Goal: Transaction & Acquisition: Purchase product/service

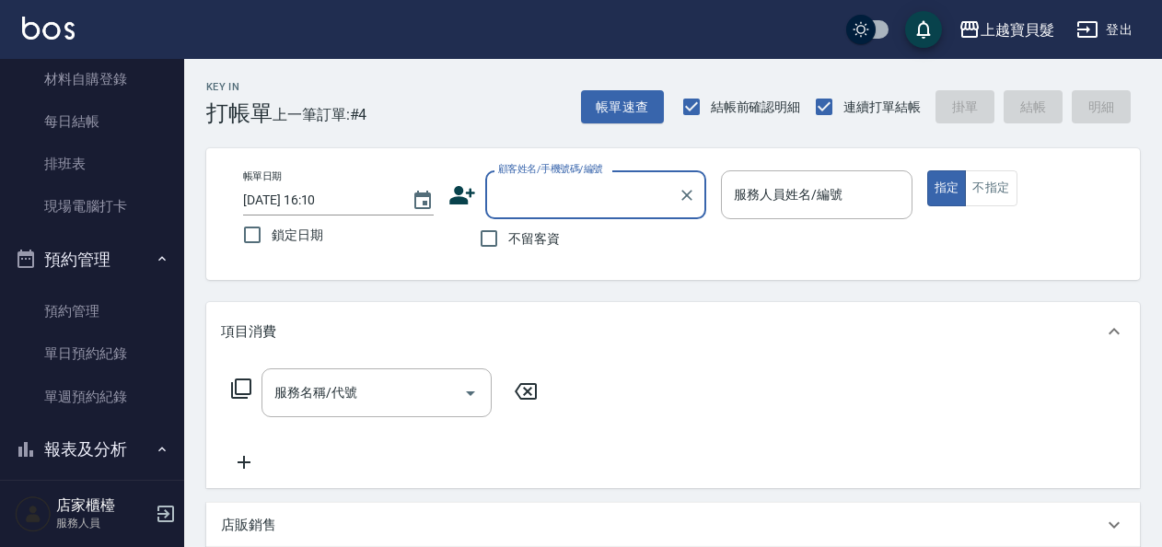
scroll to position [552, 0]
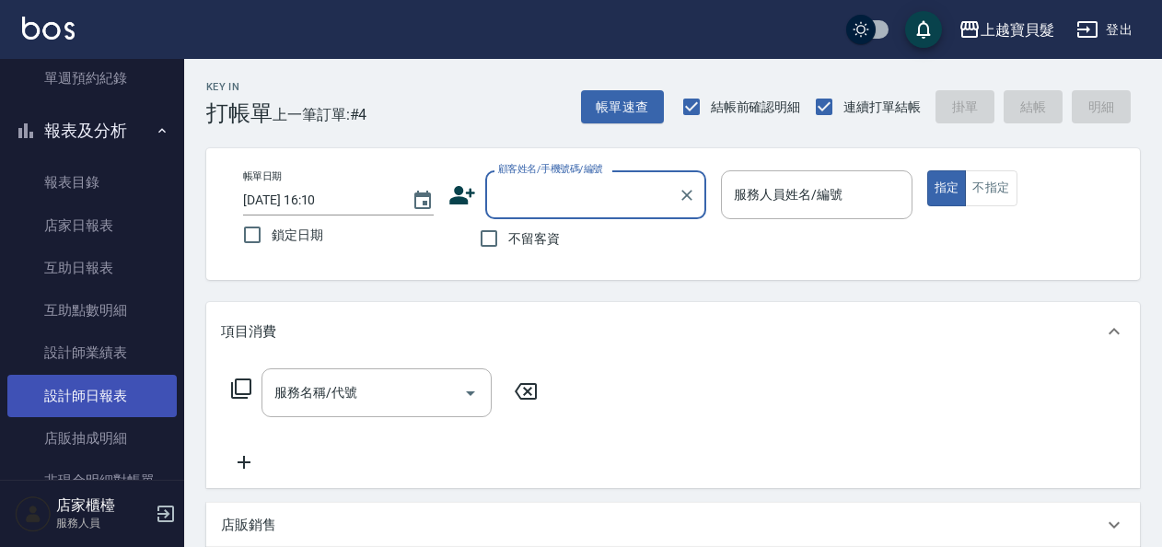
click at [98, 394] on link "設計師日報表" at bounding box center [91, 396] width 169 height 42
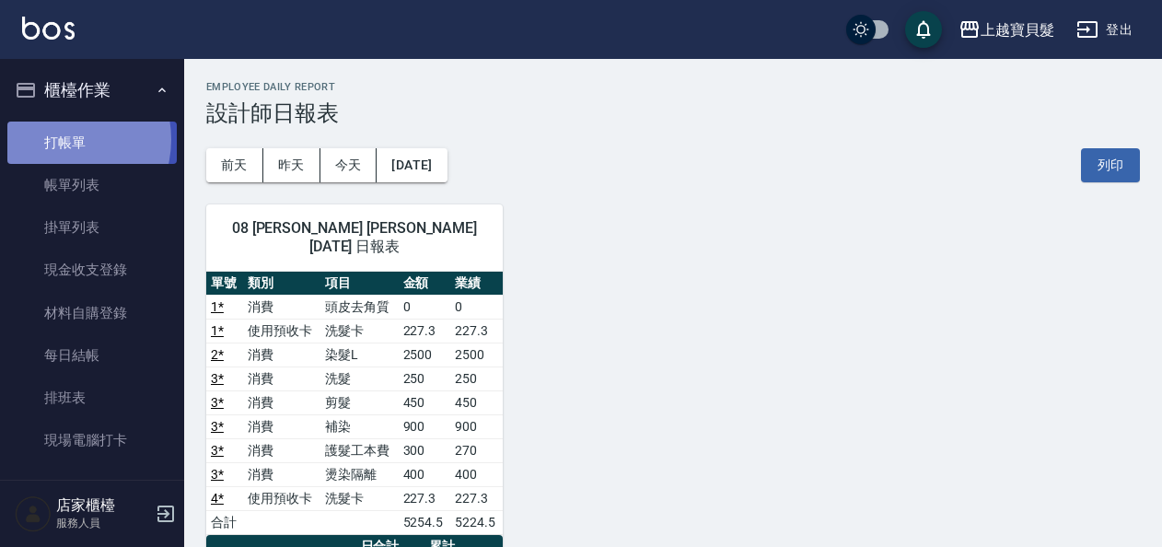
click at [64, 139] on link "打帳單" at bounding box center [91, 142] width 169 height 42
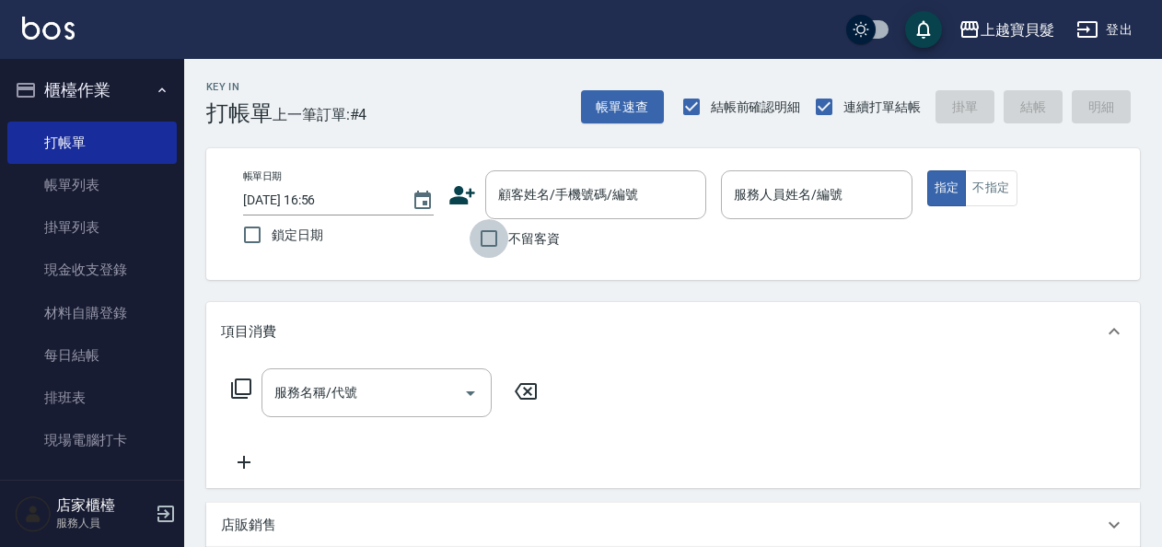
click at [478, 237] on input "不留客資" at bounding box center [488, 238] width 39 height 39
checkbox input "true"
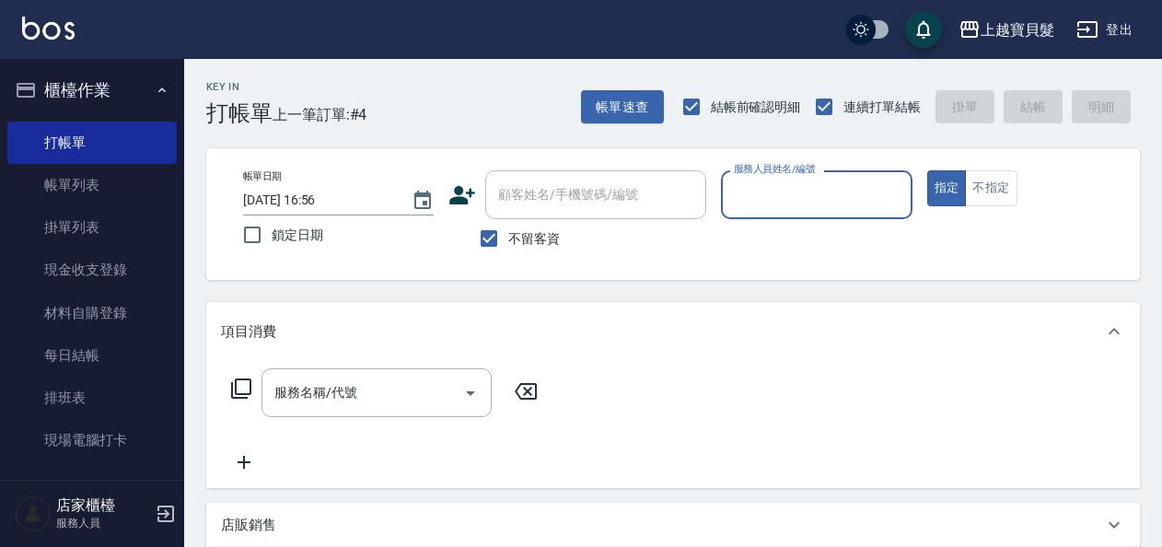
click at [747, 195] on input "服務人員姓名/編號" at bounding box center [816, 195] width 174 height 32
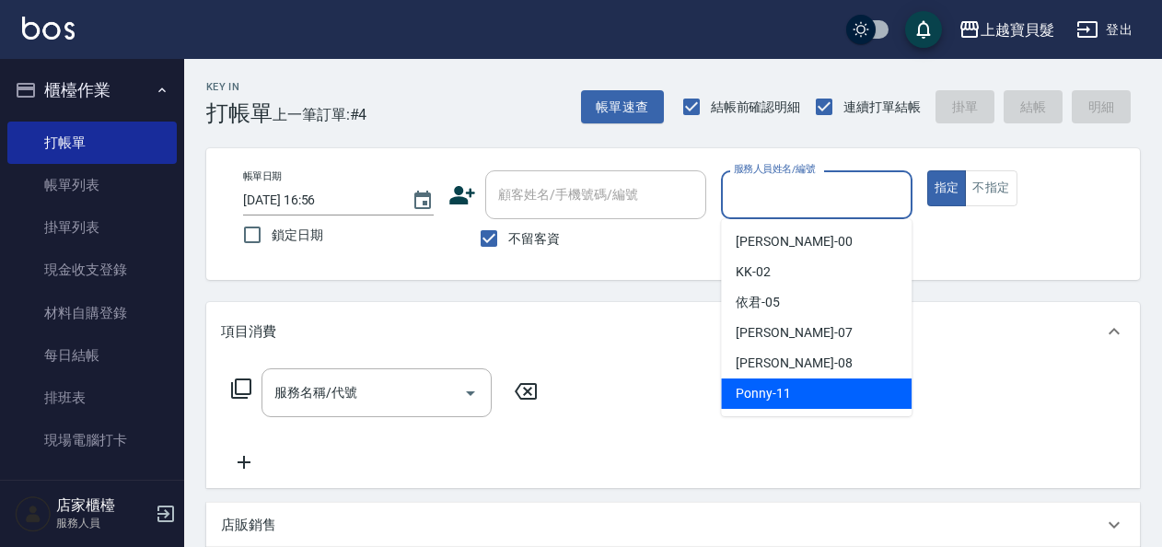
click at [763, 385] on span "Ponny -11" at bounding box center [762, 393] width 55 height 19
type input "Ponny-11"
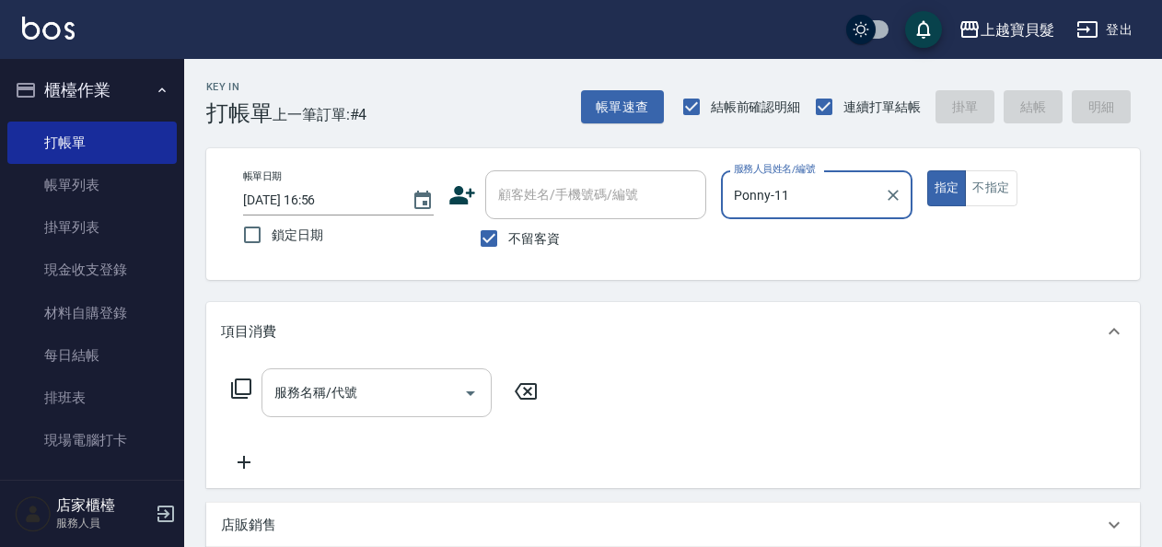
click at [353, 393] on input "服務名稱/代號" at bounding box center [363, 392] width 186 height 32
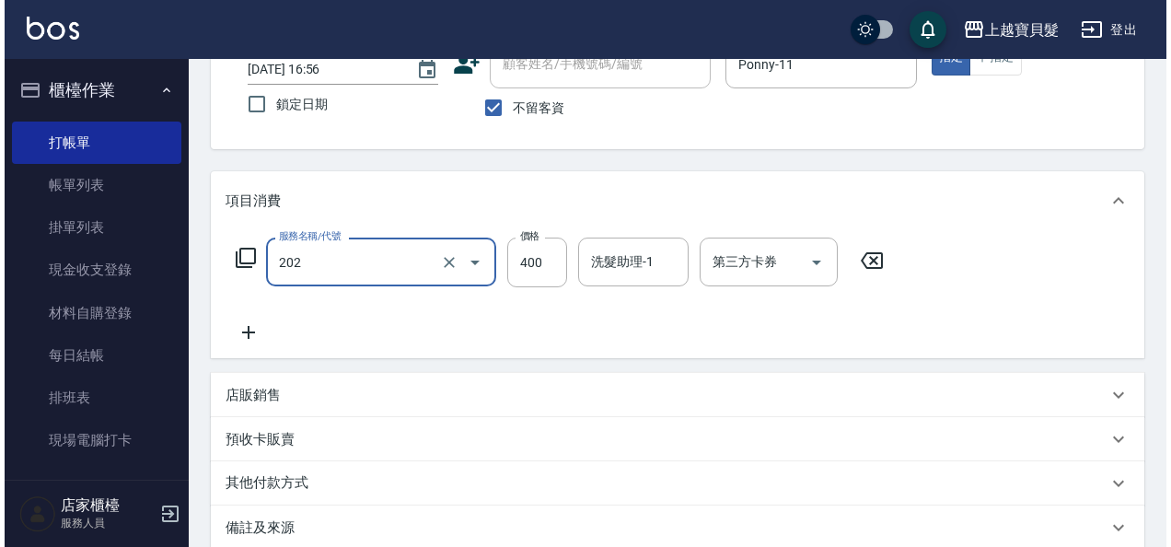
scroll to position [340, 0]
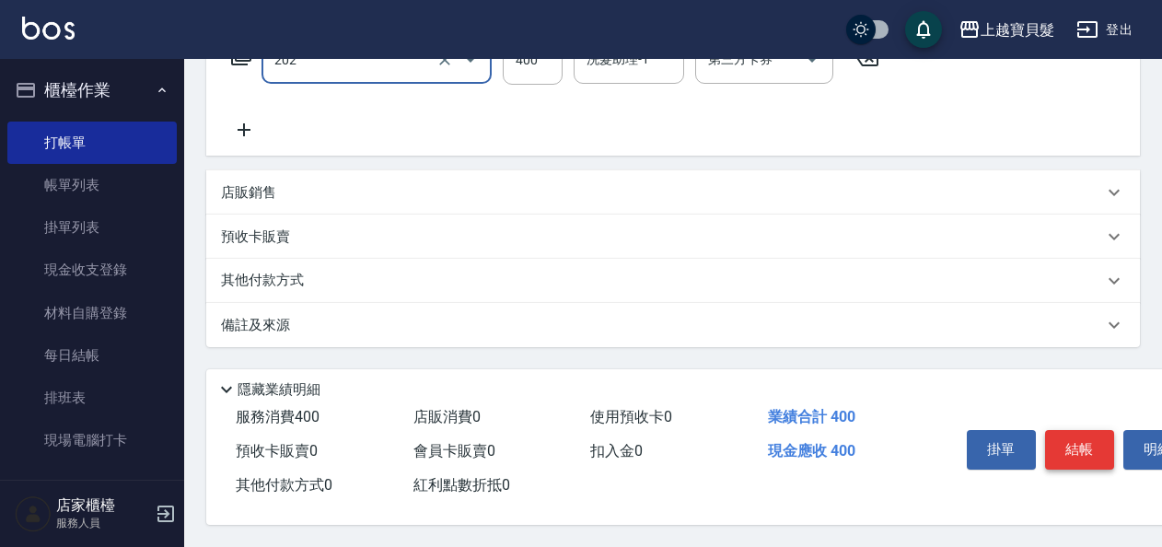
type input "剪髮(202)"
click at [1072, 440] on button "結帳" at bounding box center [1079, 449] width 69 height 39
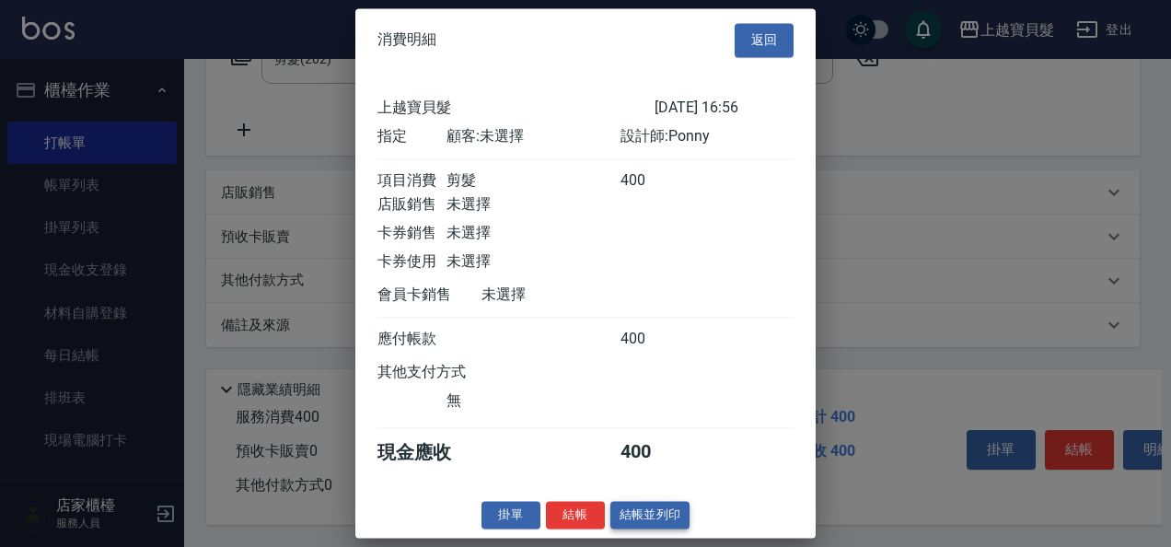
click at [646, 523] on button "結帳並列印" at bounding box center [650, 515] width 80 height 29
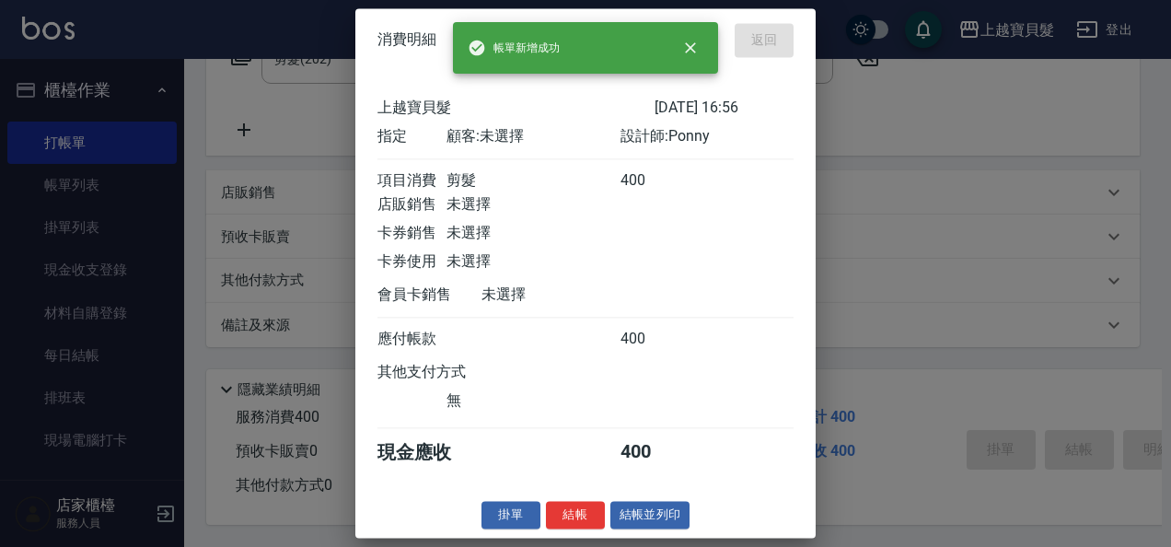
type input "[DATE] 16:57"
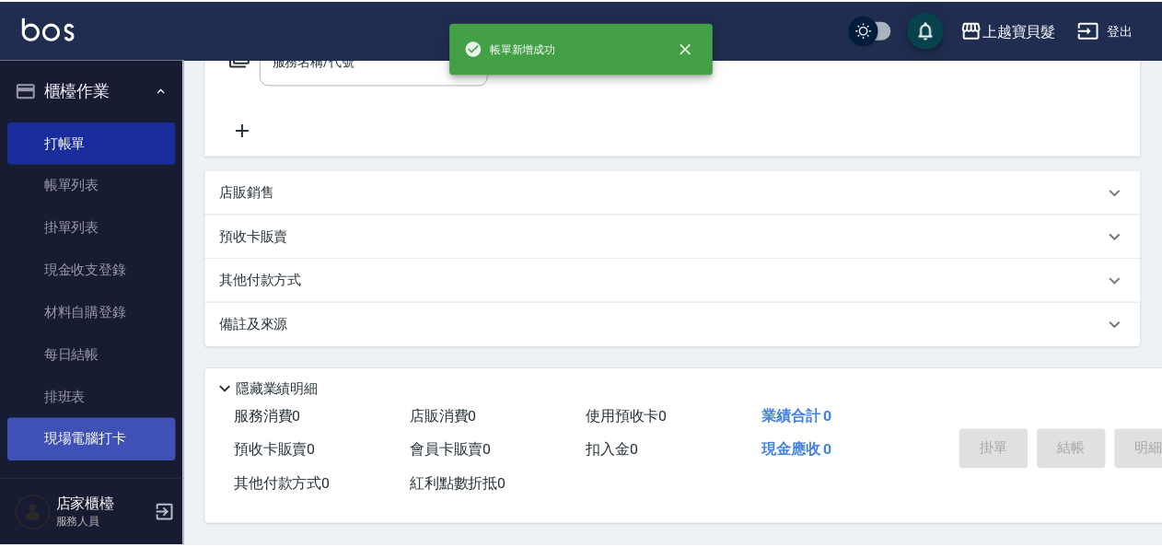
scroll to position [0, 0]
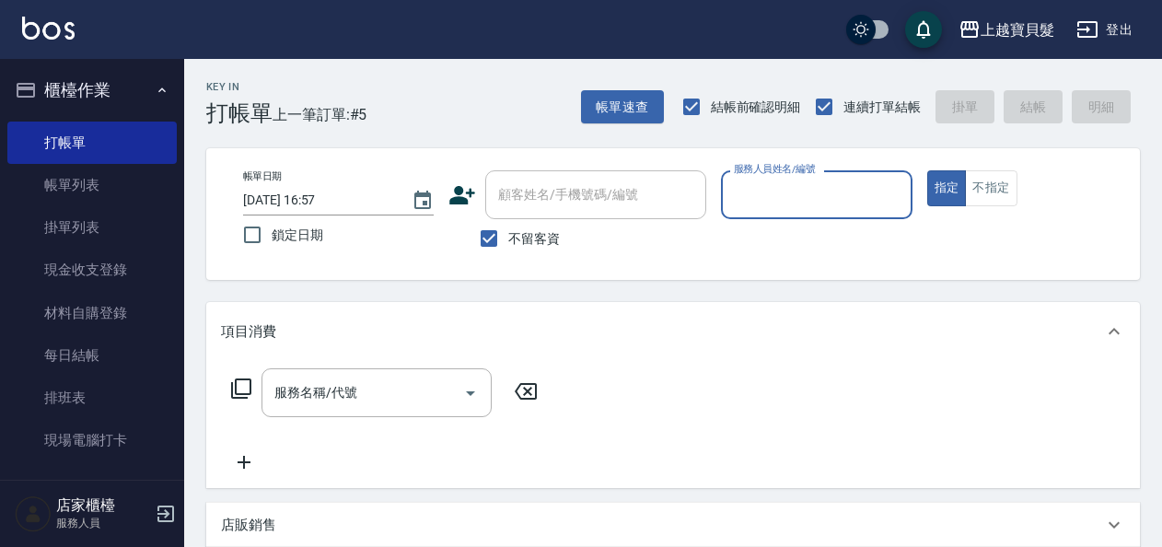
click at [798, 189] on input "服務人員姓名/編號" at bounding box center [816, 195] width 174 height 32
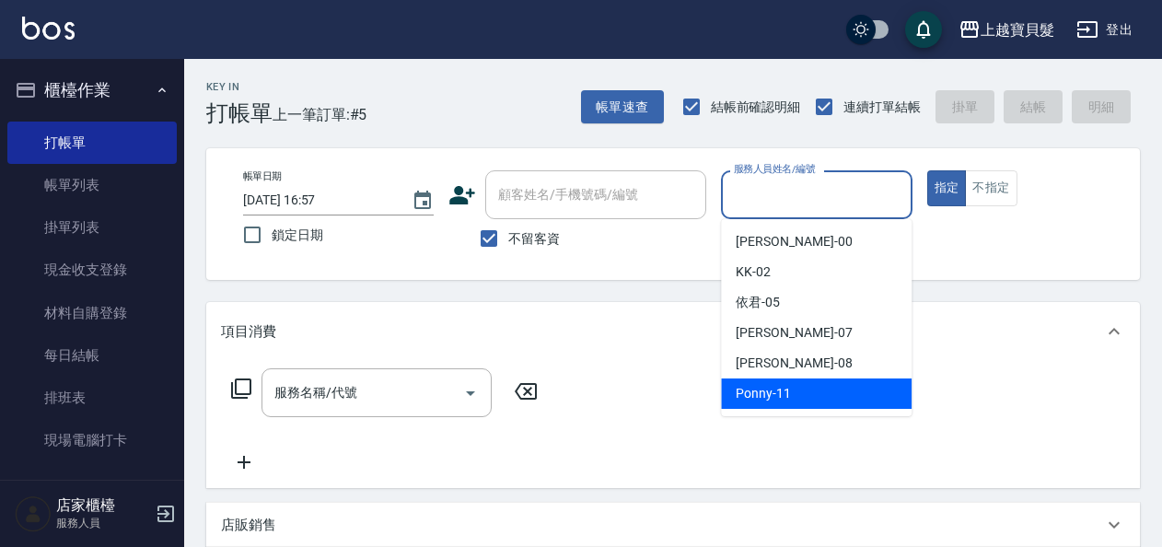
click at [795, 390] on div "Ponny -11" at bounding box center [816, 393] width 191 height 30
type input "Ponny-11"
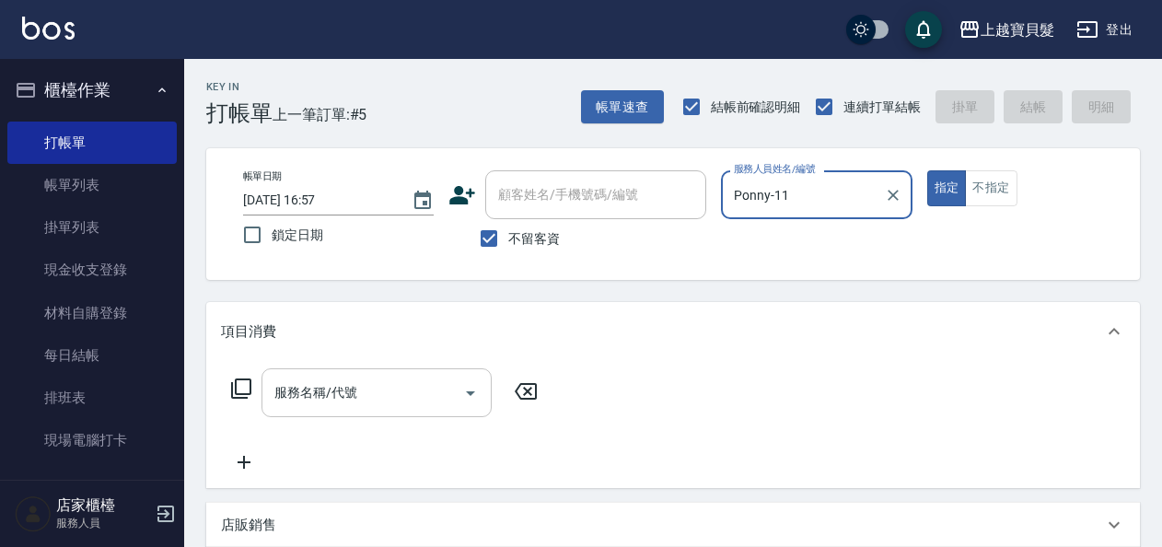
click at [304, 388] on input "服務名稱/代號" at bounding box center [363, 392] width 186 height 32
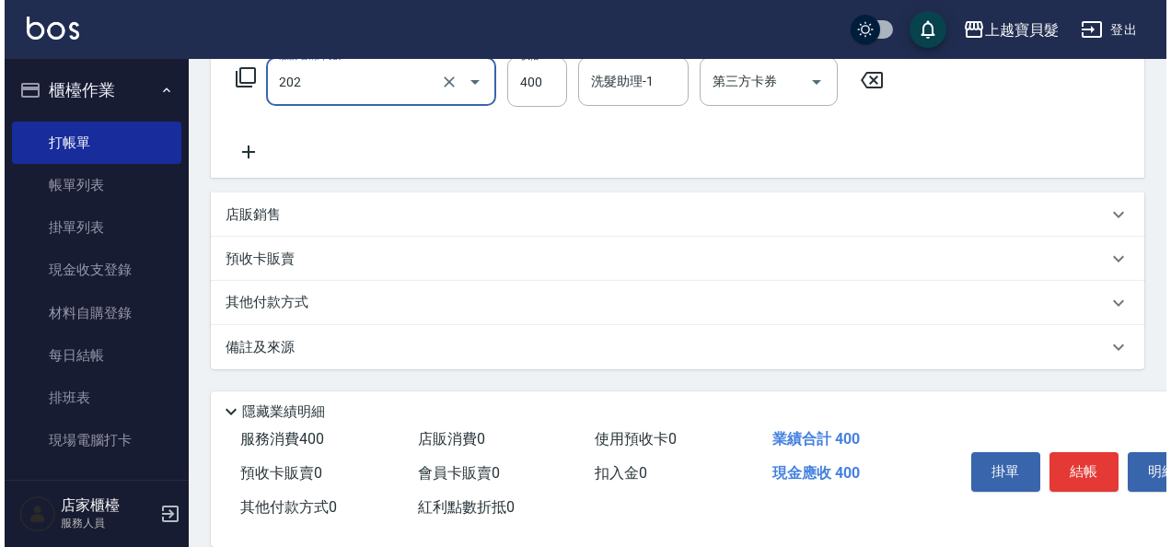
scroll to position [340, 0]
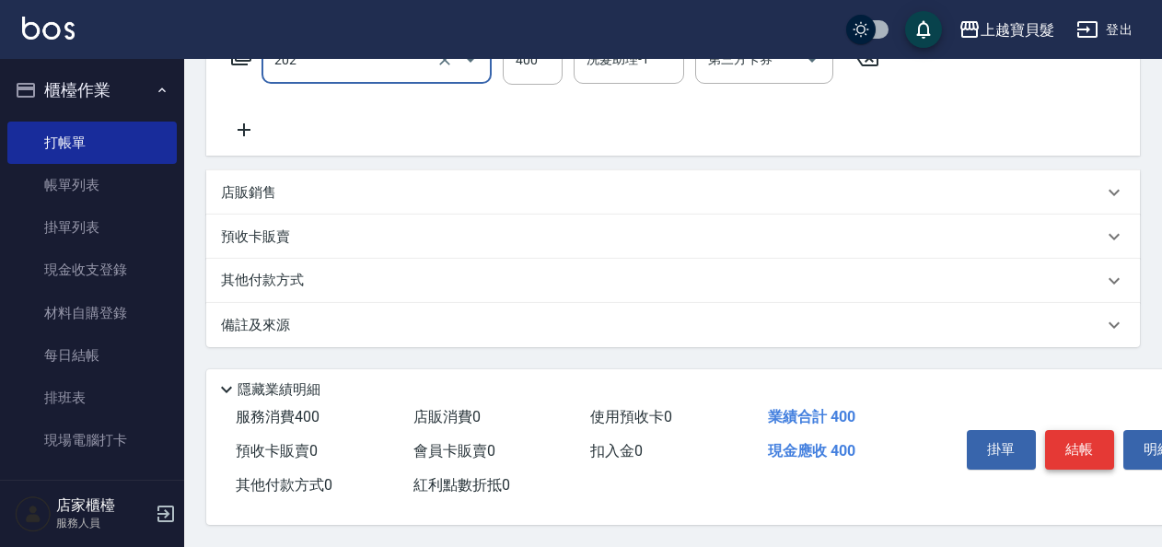
type input "剪髮(202)"
click at [1093, 447] on button "結帳" at bounding box center [1079, 449] width 69 height 39
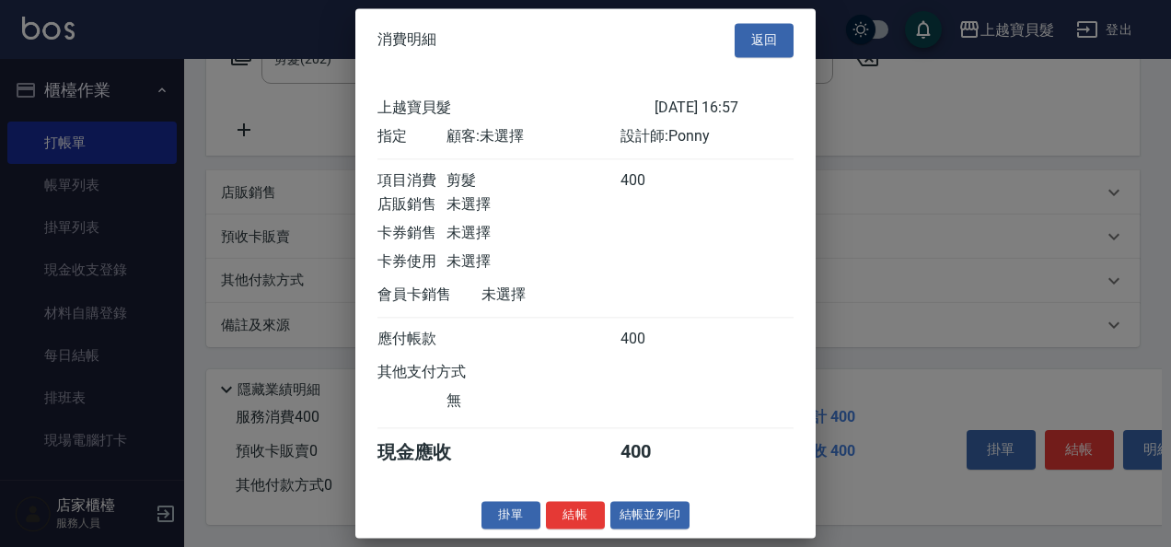
scroll to position [5, 0]
click at [626, 517] on button "結帳並列印" at bounding box center [650, 515] width 80 height 29
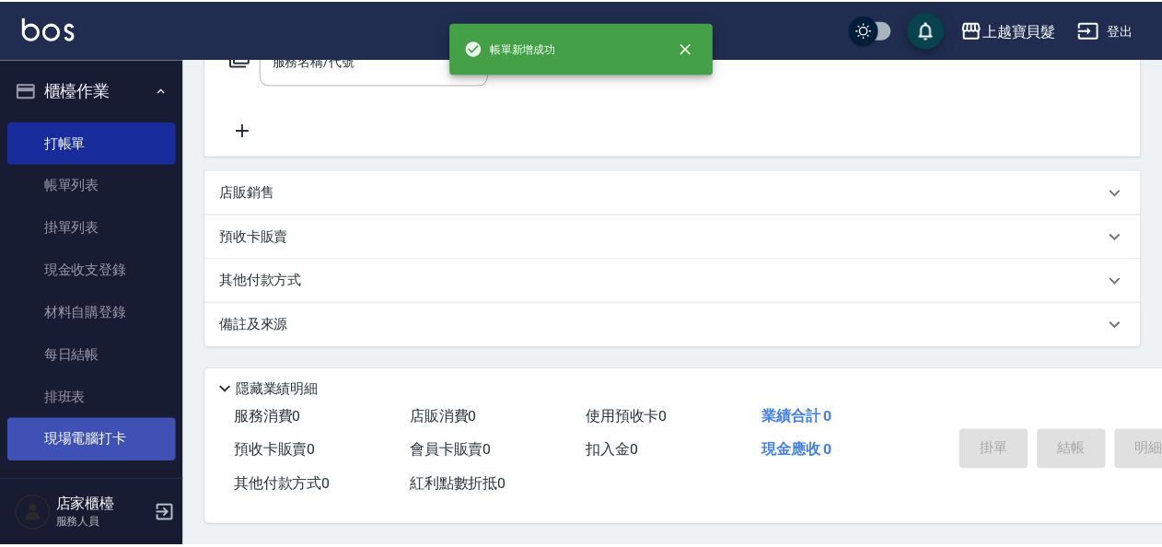
scroll to position [0, 0]
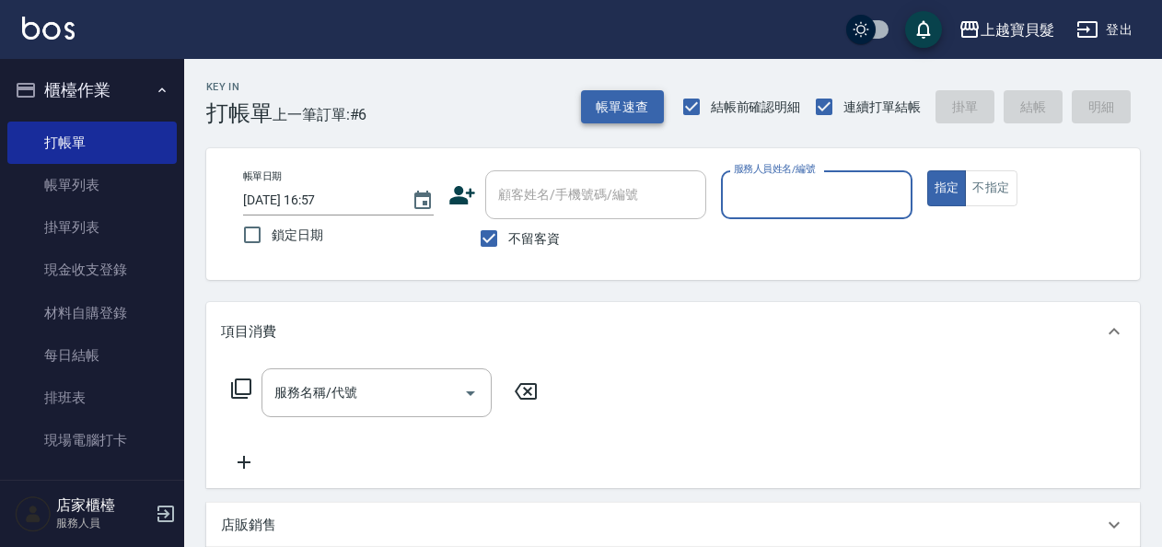
click at [610, 97] on button "帳單速查" at bounding box center [622, 107] width 83 height 34
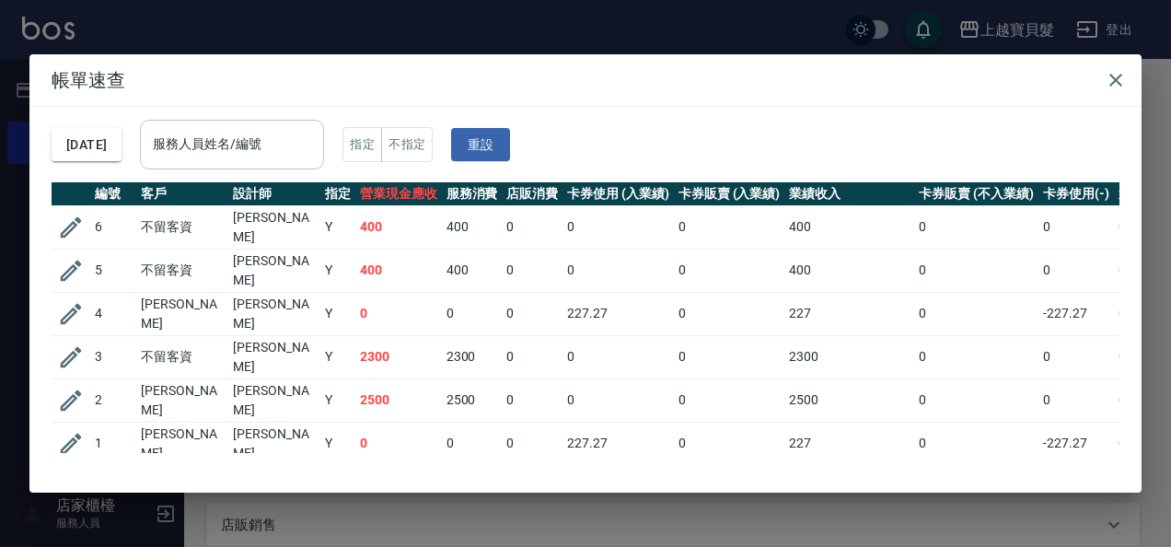
click at [316, 152] on input "服務人員姓名/編號" at bounding box center [232, 144] width 168 height 32
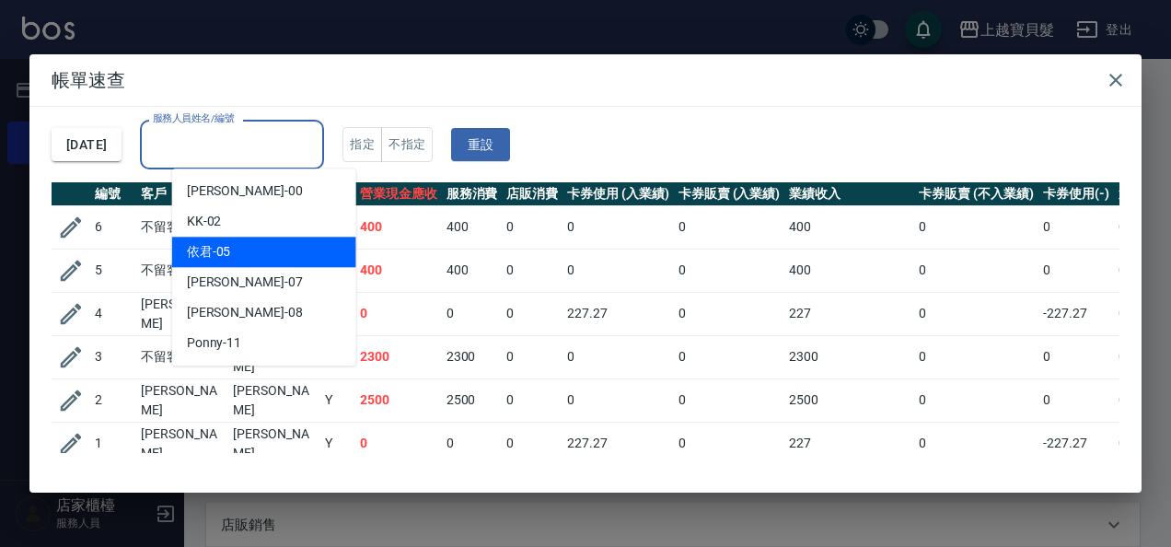
click at [283, 245] on div "依君 -05" at bounding box center [264, 252] width 184 height 30
type input "依君-05"
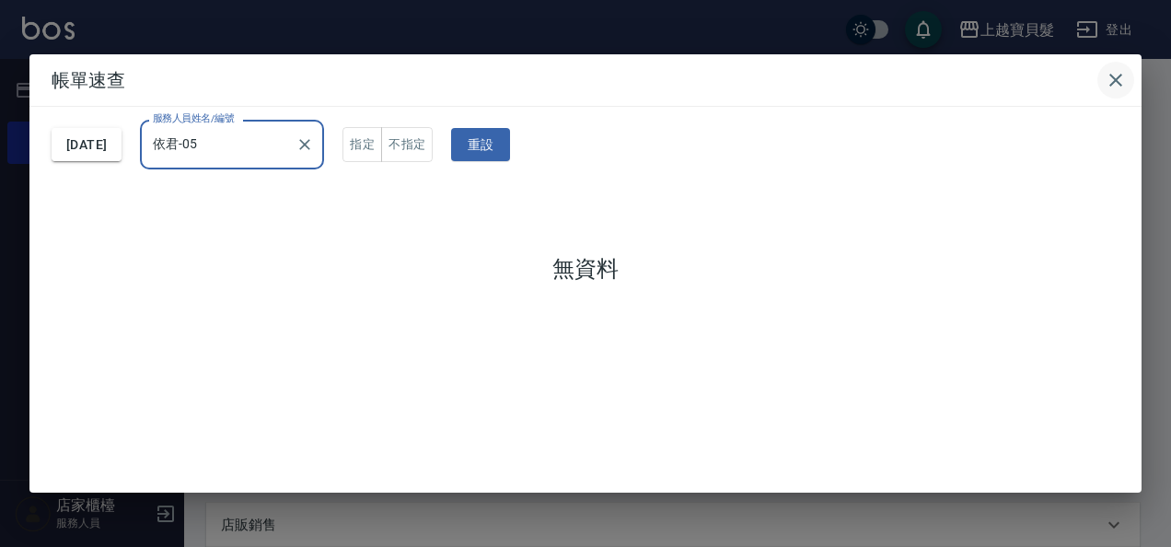
click at [1105, 79] on icon "button" at bounding box center [1116, 80] width 22 height 22
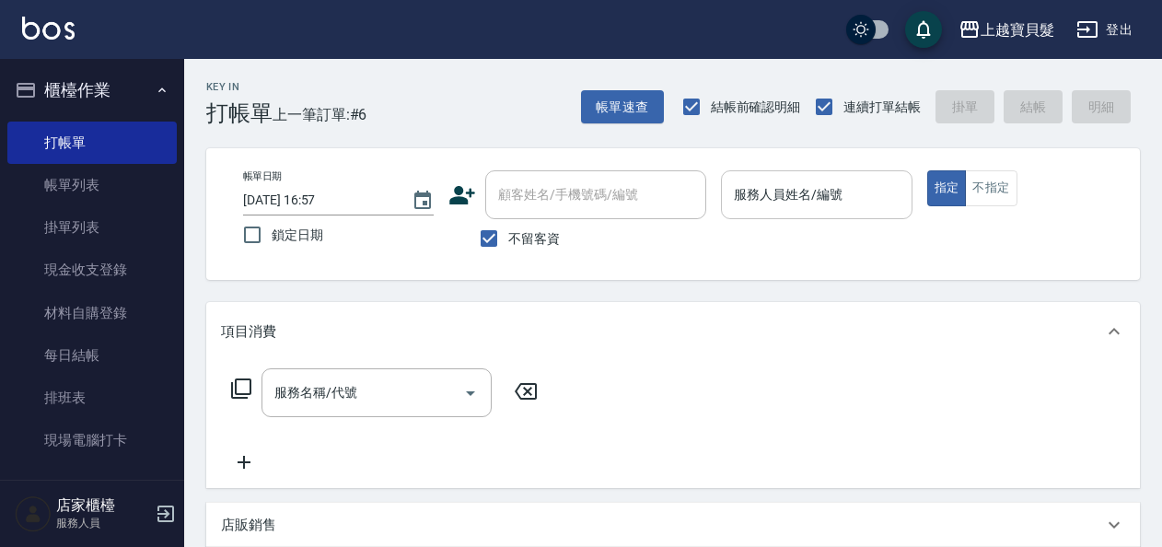
click at [735, 198] on input "服務人員姓名/編號" at bounding box center [816, 195] width 174 height 32
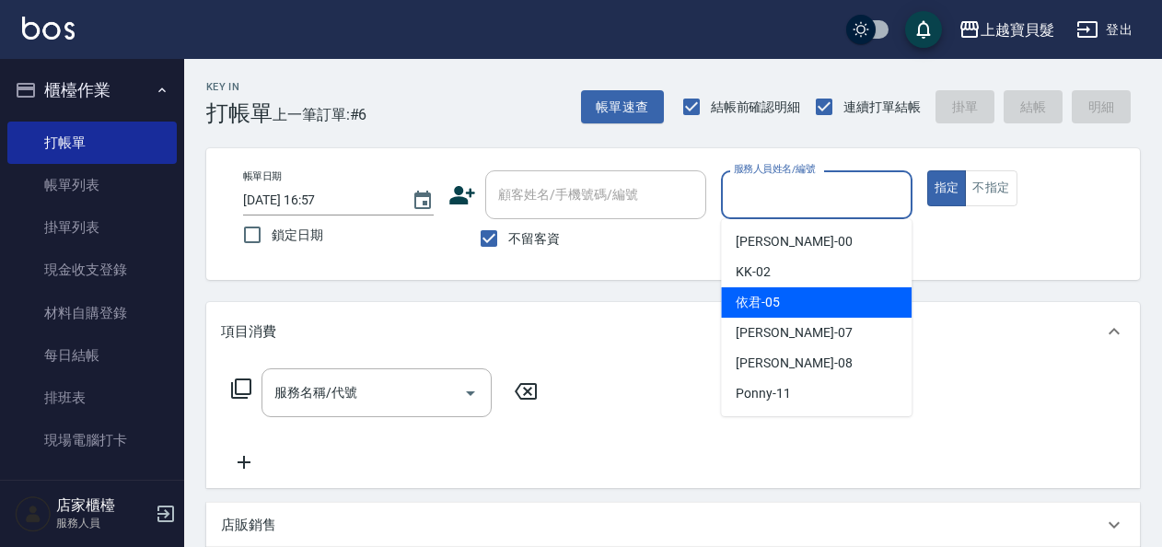
click at [740, 296] on span "依君 -05" at bounding box center [757, 302] width 44 height 19
type input "依君-05"
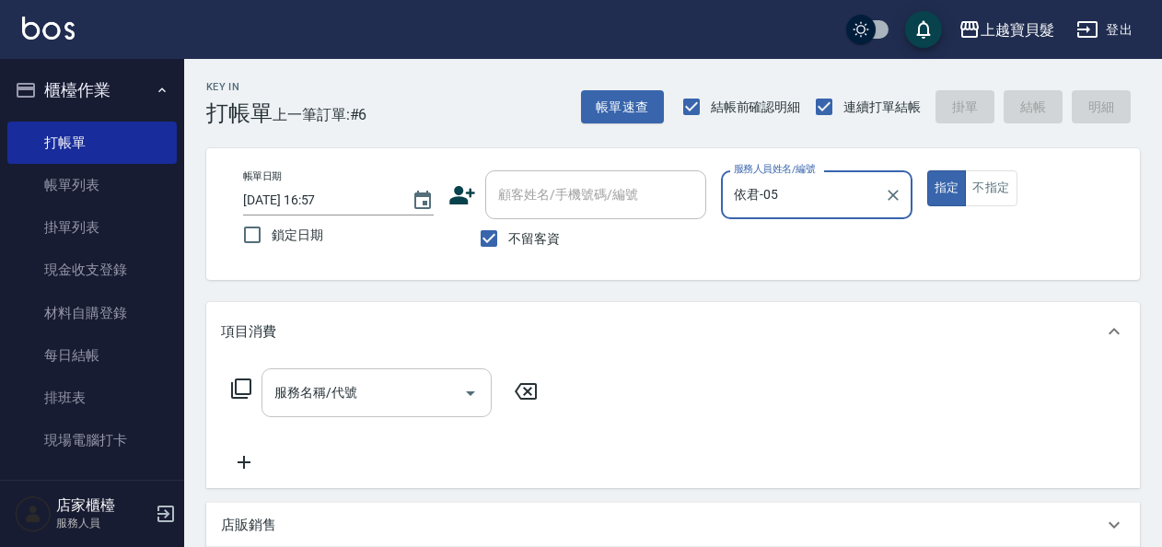
click at [302, 386] on input "服務名稱/代號" at bounding box center [363, 392] width 186 height 32
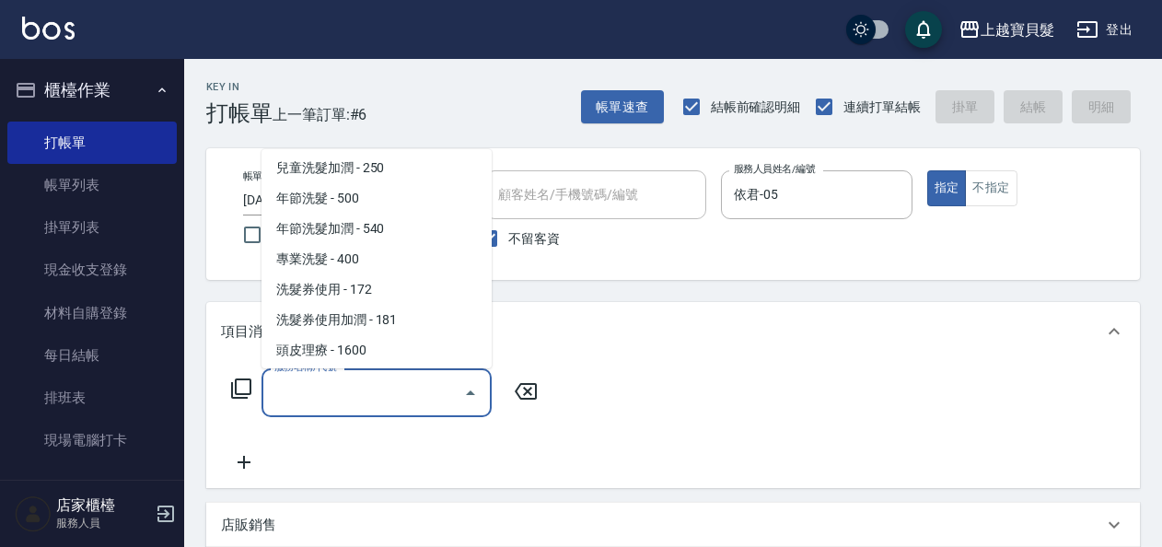
scroll to position [276, 0]
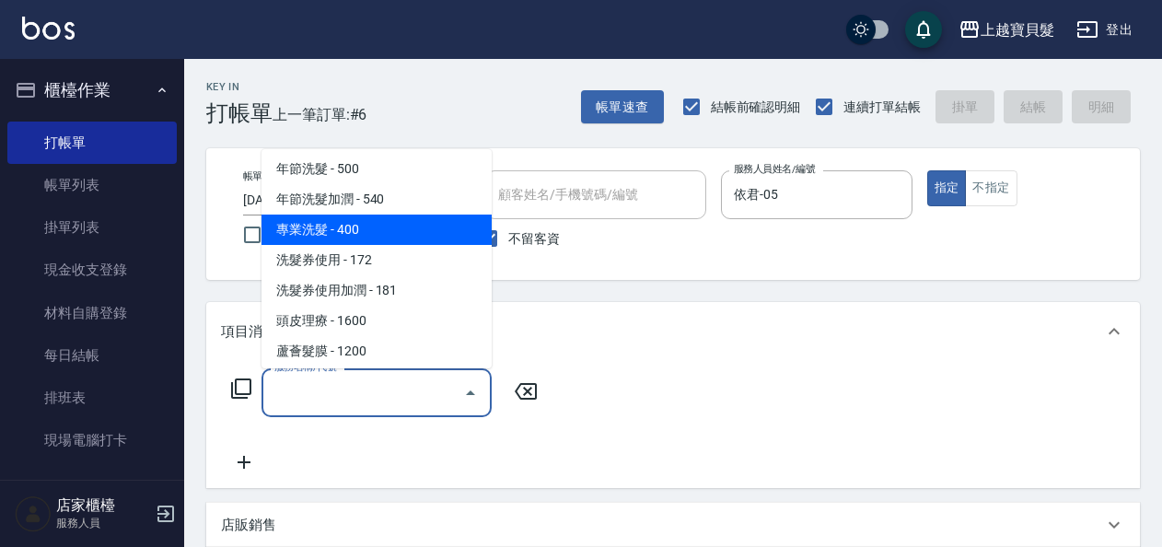
click at [315, 239] on span "專業洗髮 - 400" at bounding box center [376, 229] width 230 height 30
type input "專業洗髮(109)"
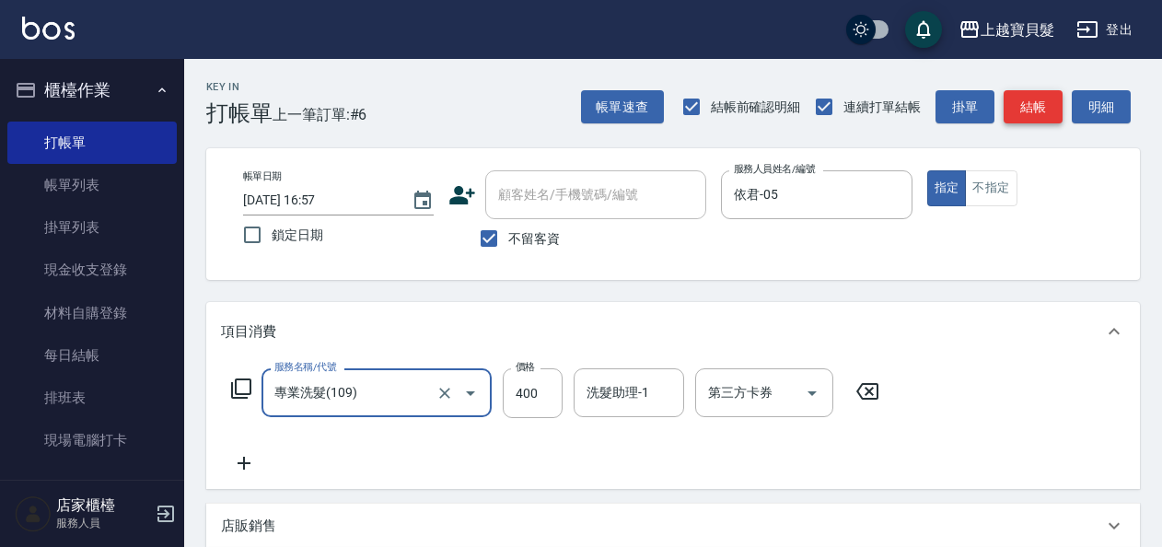
click at [1026, 110] on button "結帳" at bounding box center [1032, 107] width 59 height 34
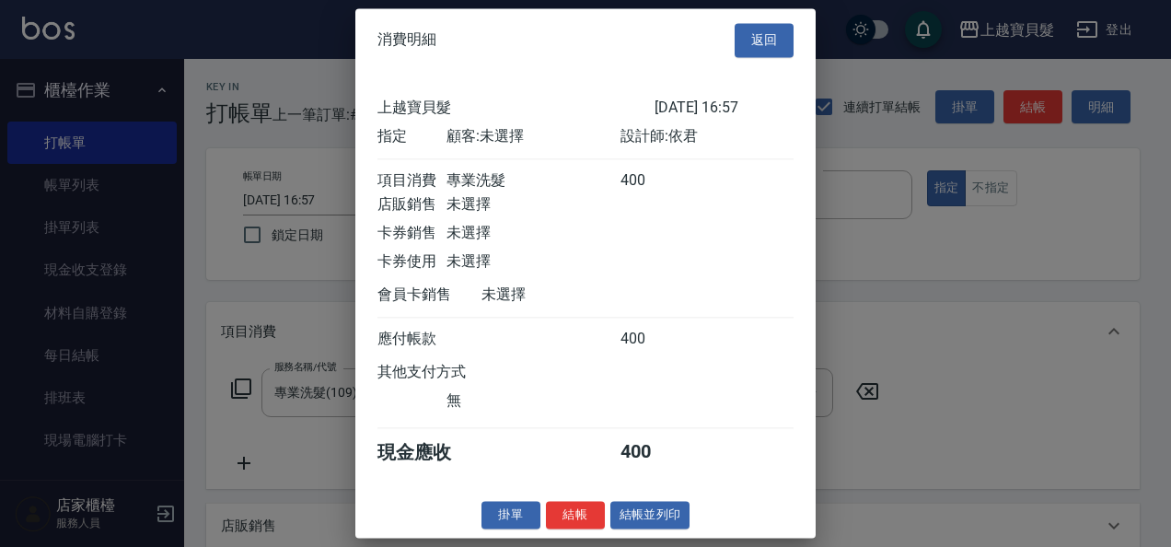
click at [610, 529] on button "結帳並列印" at bounding box center [650, 515] width 80 height 29
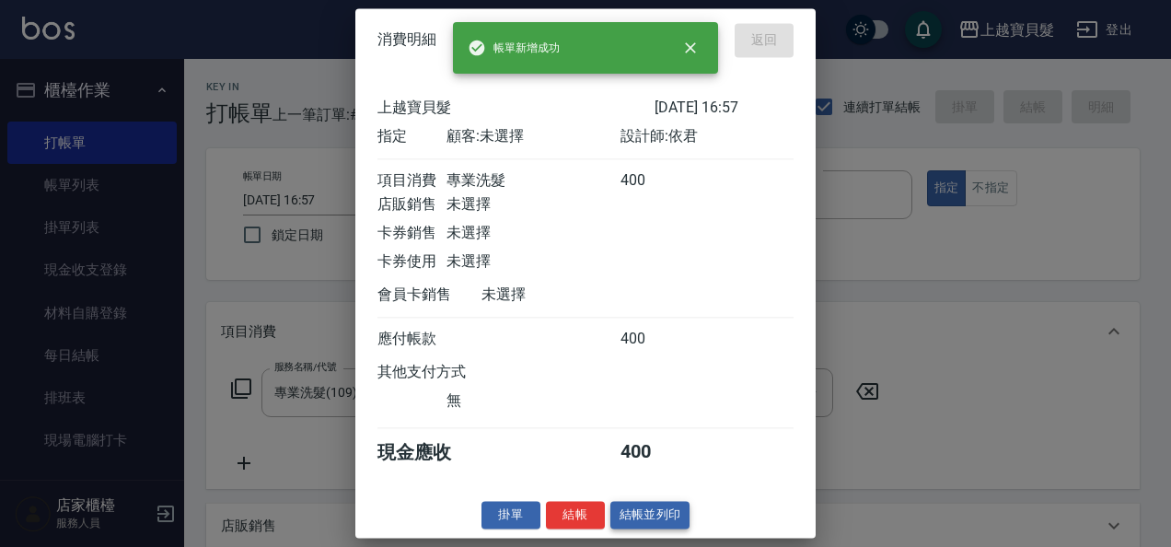
type input "[DATE] 17:02"
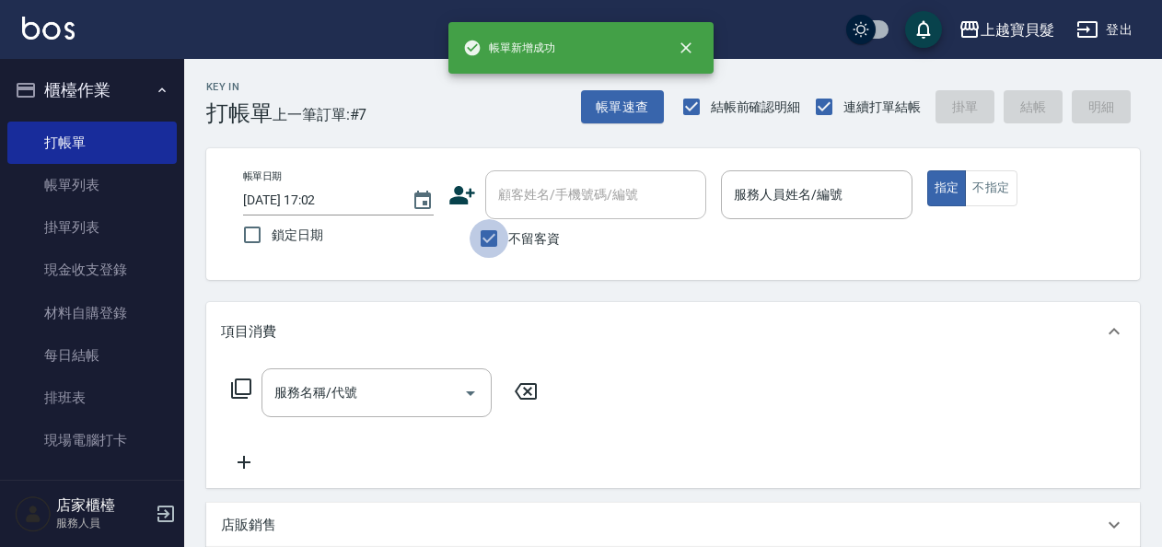
click at [482, 247] on input "不留客資" at bounding box center [488, 238] width 39 height 39
checkbox input "false"
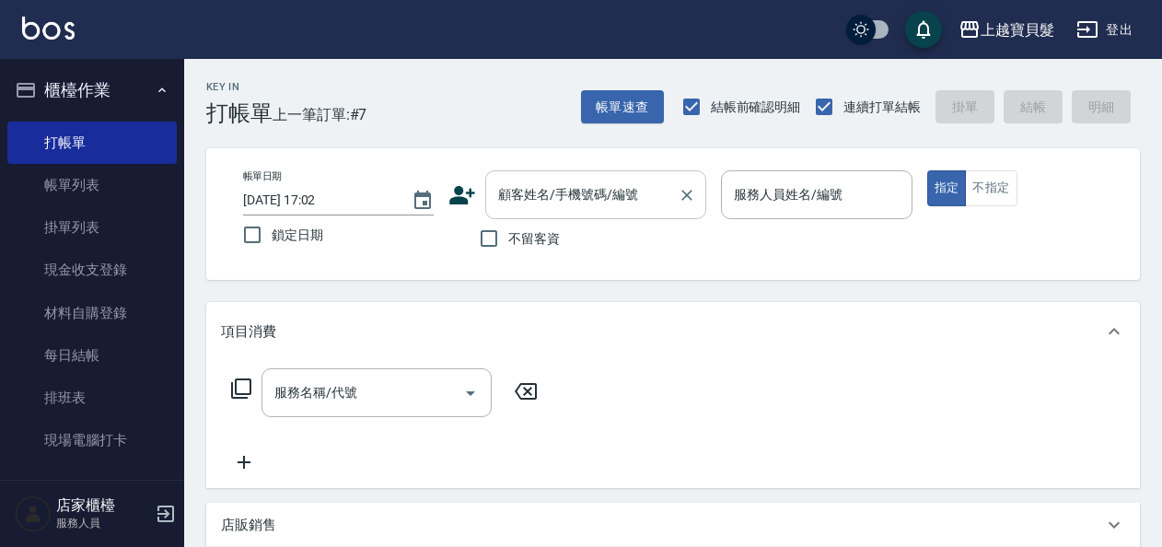
click at [497, 206] on input "顧客姓名/手機號碼/編號" at bounding box center [581, 195] width 177 height 32
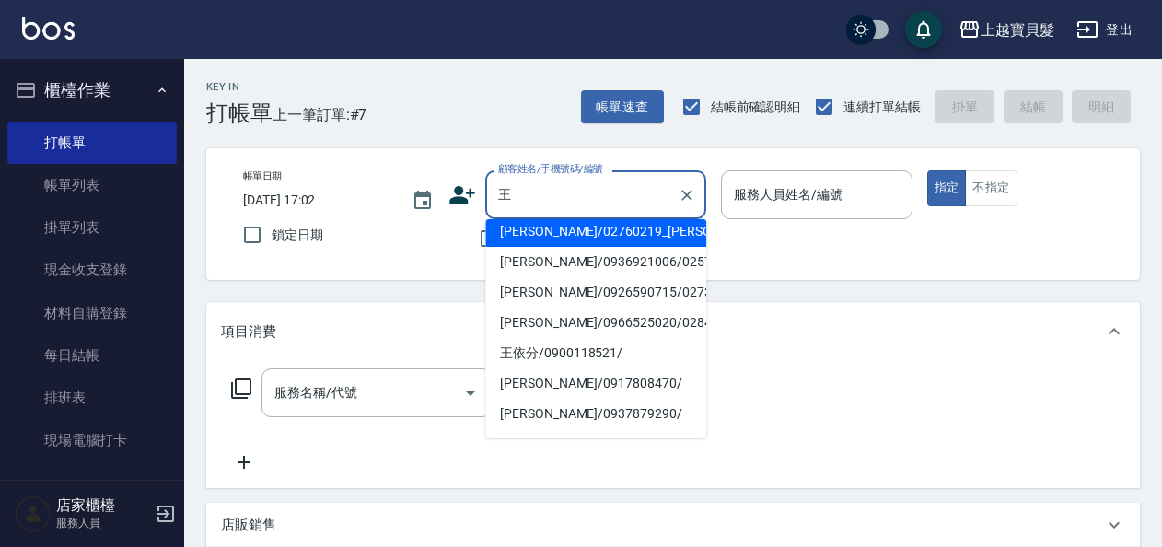
scroll to position [184, 0]
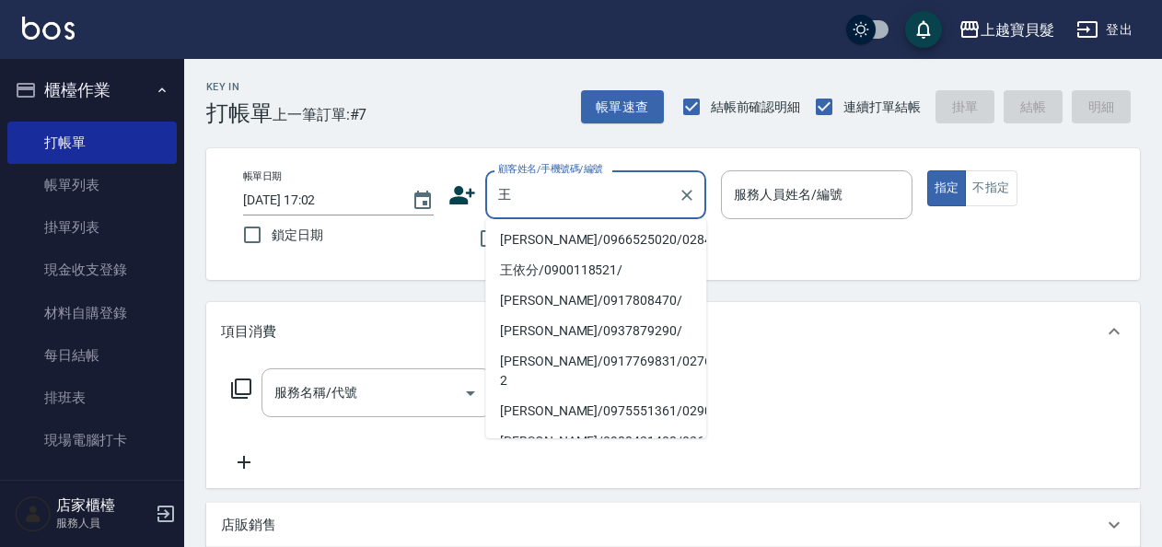
click at [590, 133] on li "[PERSON_NAME]/02460801_[PERSON_NAME]/02460801" at bounding box center [595, 118] width 221 height 30
type input "[PERSON_NAME]/02460801_[PERSON_NAME]/02460801"
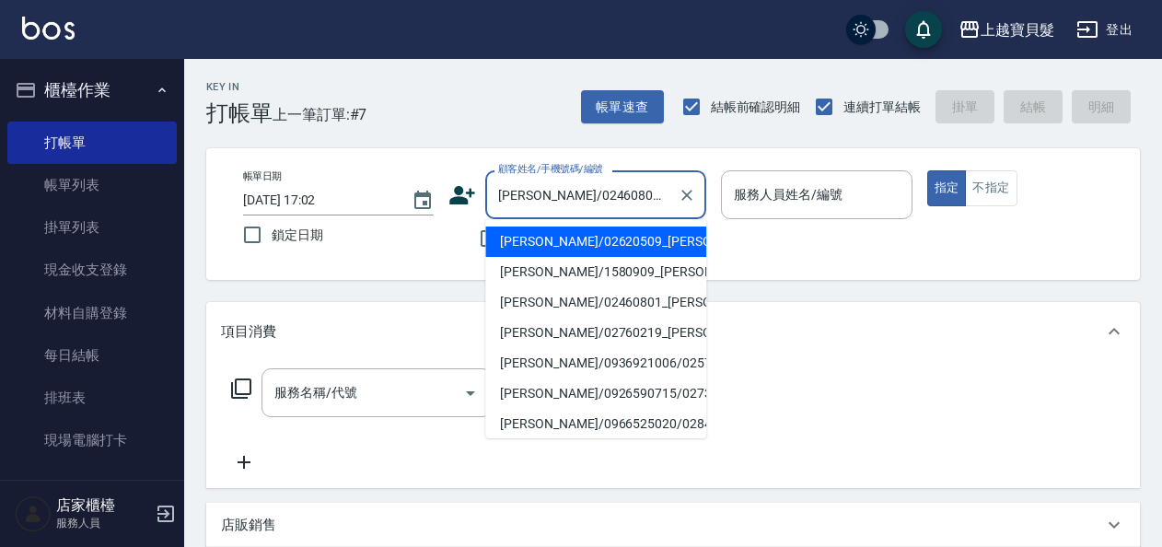
type input "[PERSON_NAME]-08"
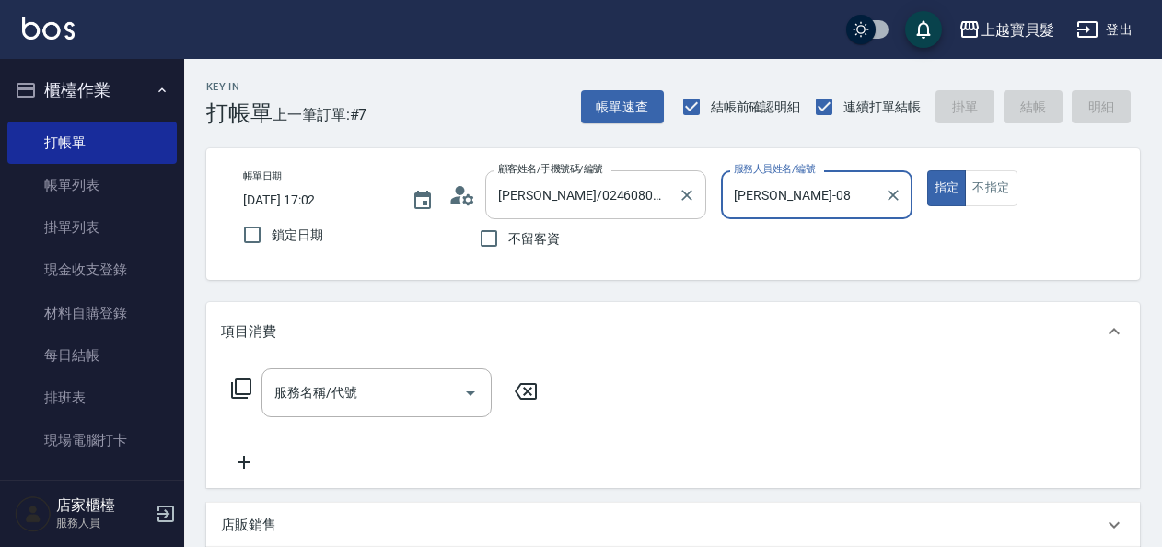
click at [568, 212] on div "[PERSON_NAME]/02460801_[PERSON_NAME]/02460801 顧客姓名/手機號碼/編號" at bounding box center [595, 194] width 221 height 49
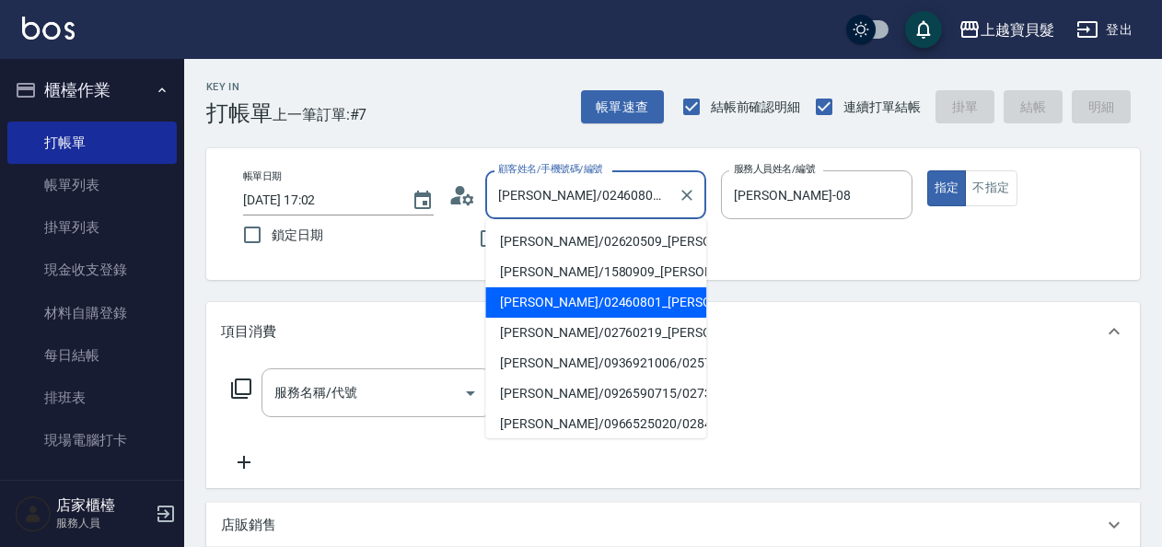
scroll to position [0, 40]
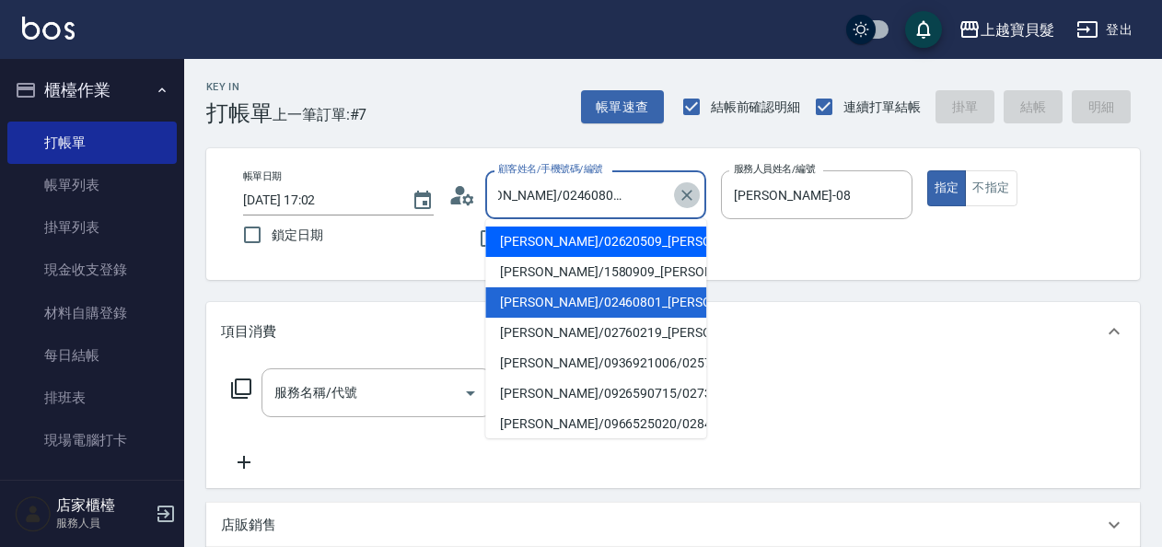
click at [686, 191] on icon "Clear" at bounding box center [686, 195] width 18 height 18
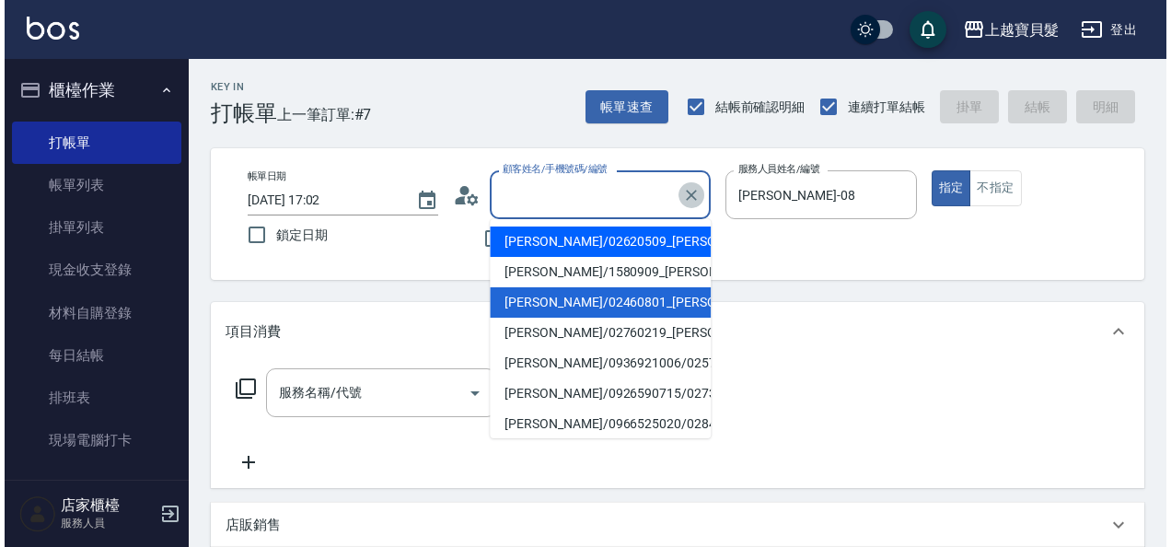
scroll to position [0, 0]
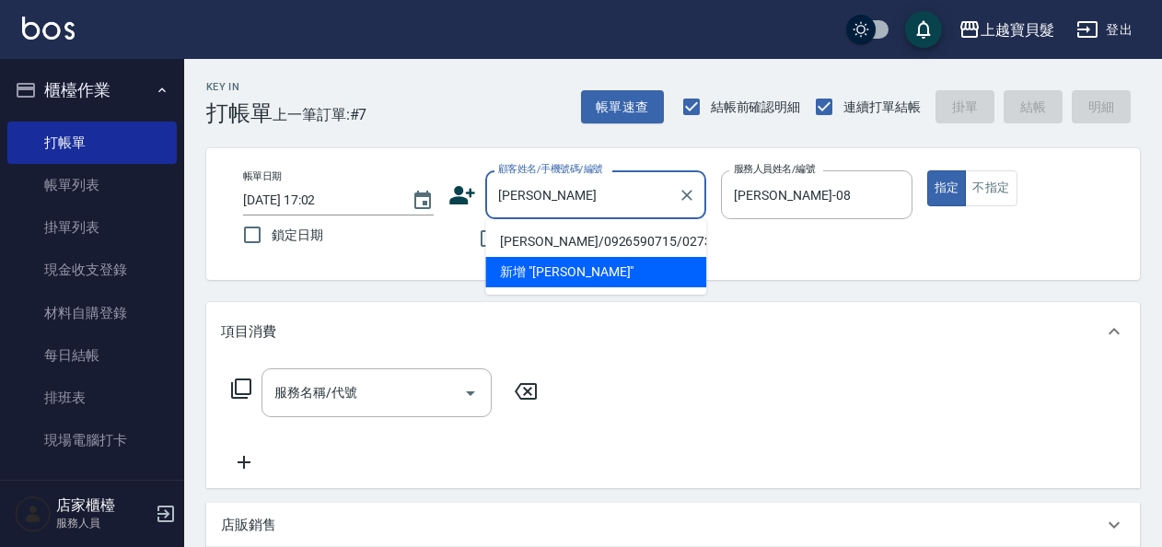
click at [678, 234] on li "[PERSON_NAME]/0926590715/02730725" at bounding box center [595, 241] width 221 height 30
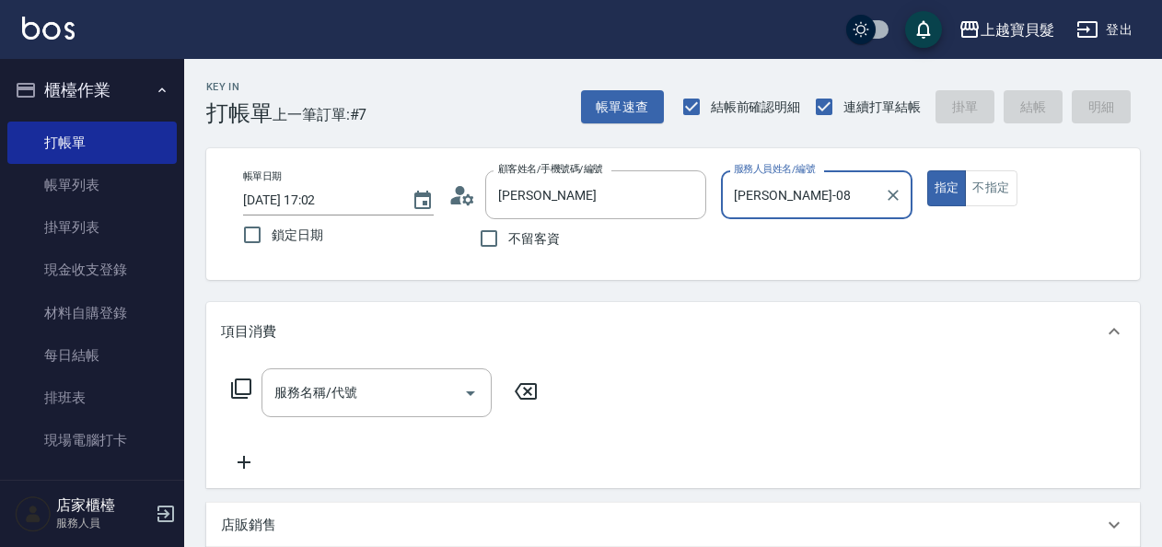
type input "[PERSON_NAME]/0926590715/02730725"
type input "依君-05"
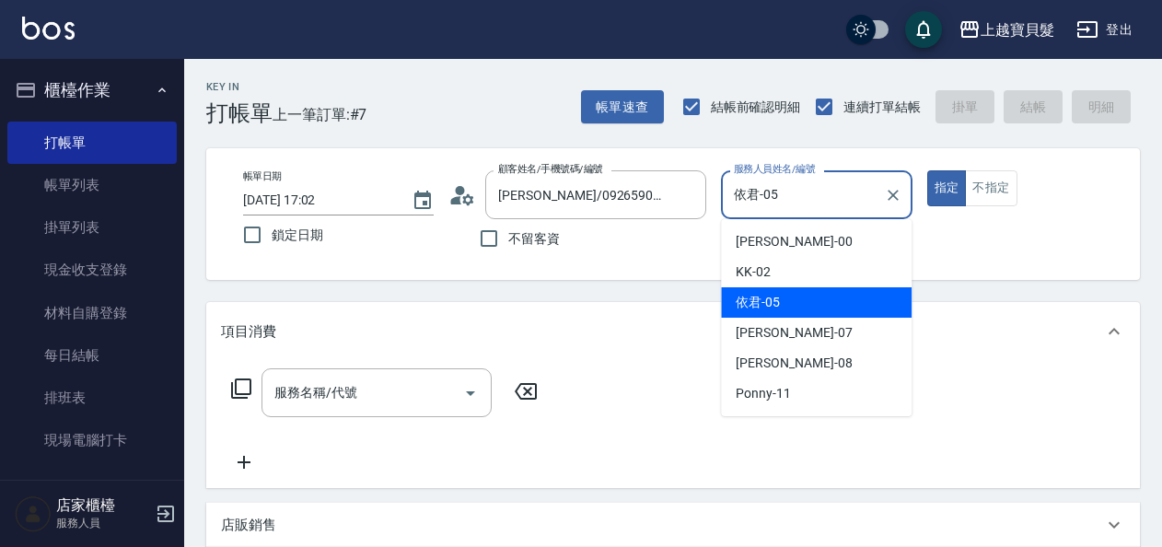
click at [778, 184] on input "依君-05" at bounding box center [802, 195] width 146 height 32
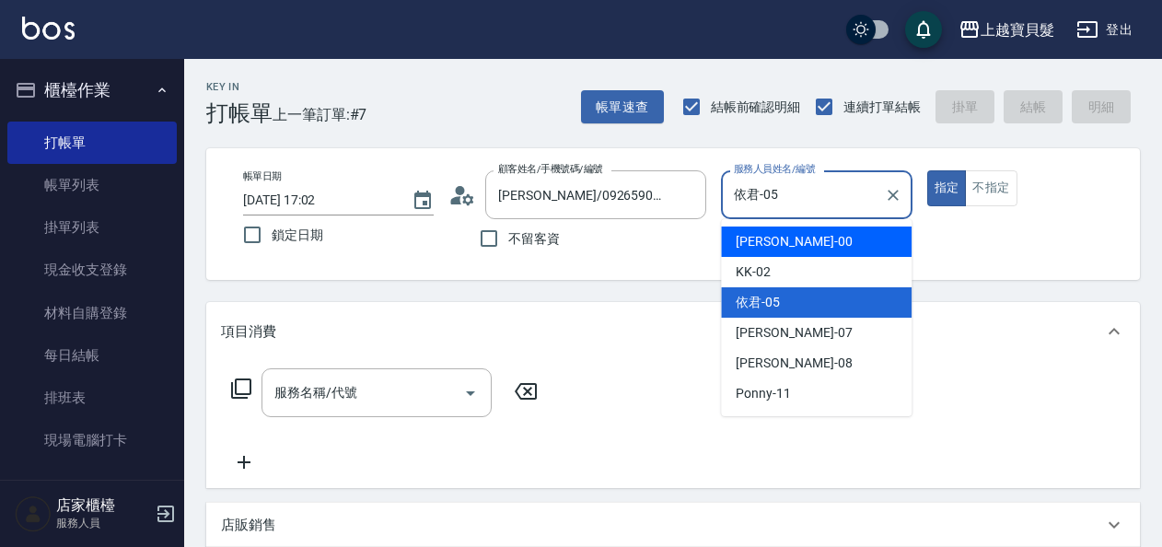
click at [561, 363] on div "服務名稱/代號 服務名稱/代號" at bounding box center [672, 424] width 933 height 127
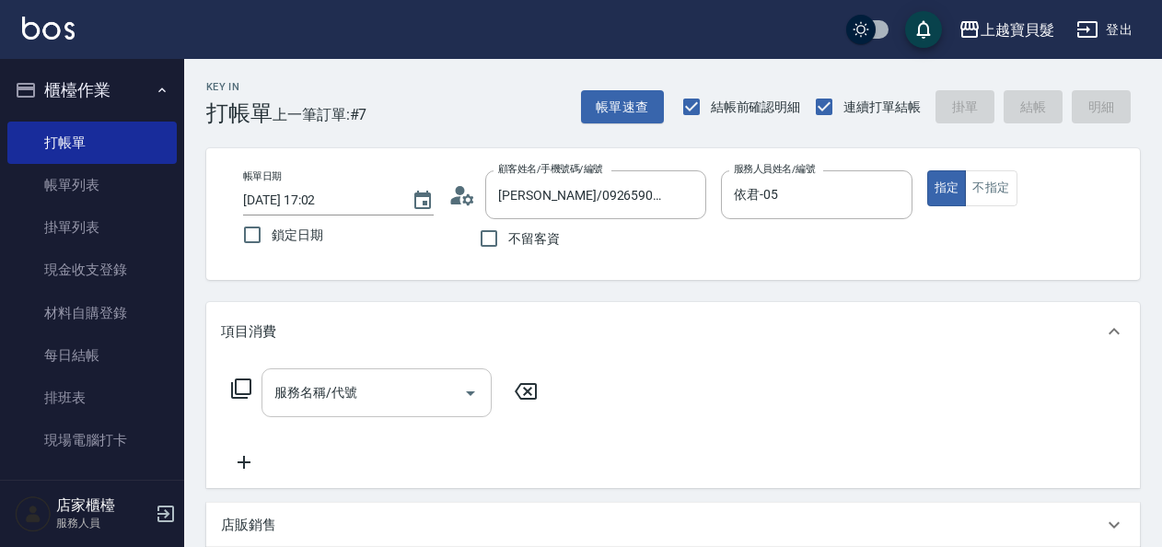
click at [304, 369] on div "服務名稱/代號" at bounding box center [376, 392] width 230 height 49
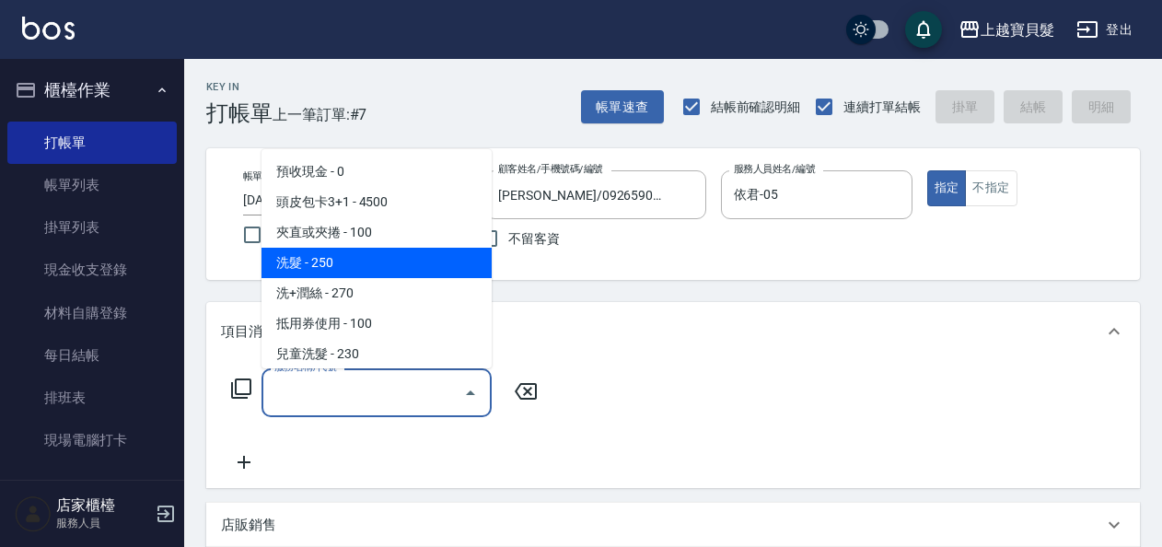
click at [311, 276] on span "洗髮 - 250" at bounding box center [376, 263] width 230 height 30
type input "洗髮(101)"
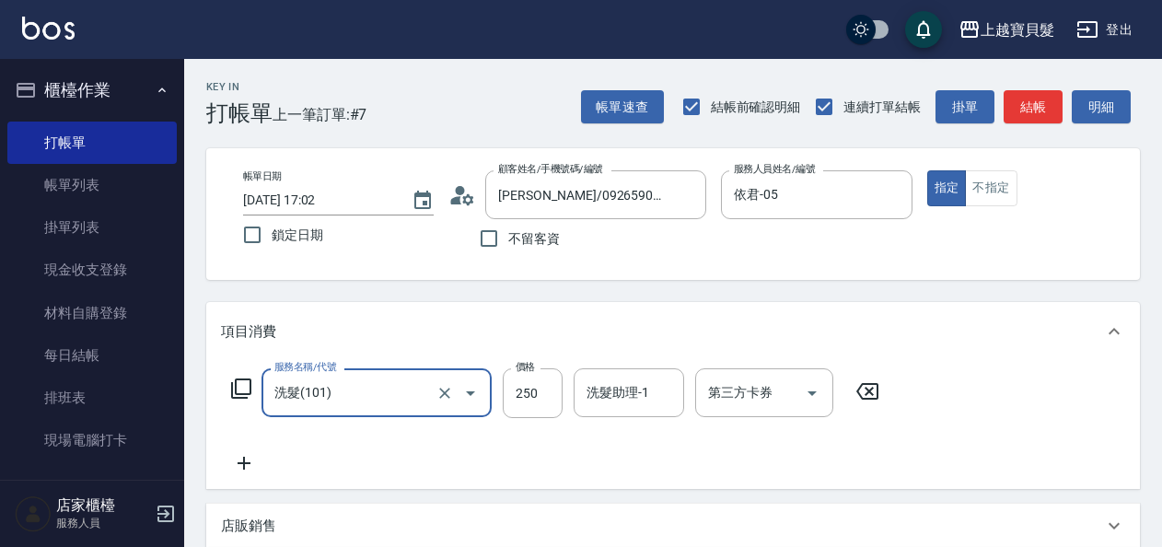
click at [243, 393] on icon at bounding box center [241, 388] width 20 height 20
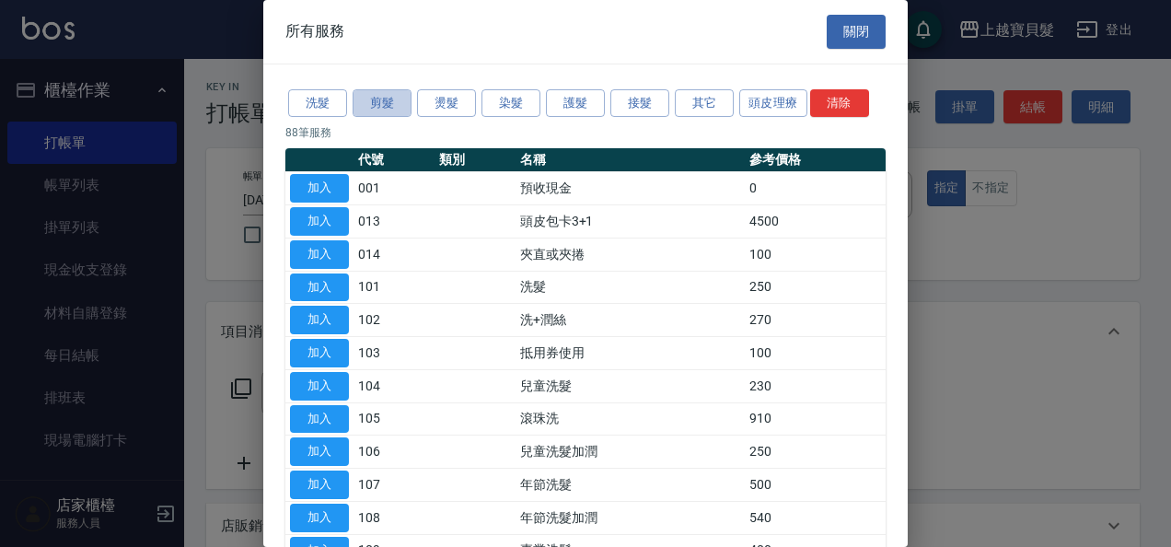
drag, startPoint x: 398, startPoint y: 105, endPoint x: 383, endPoint y: 171, distance: 67.9
click at [398, 107] on button "剪髮" at bounding box center [382, 103] width 59 height 29
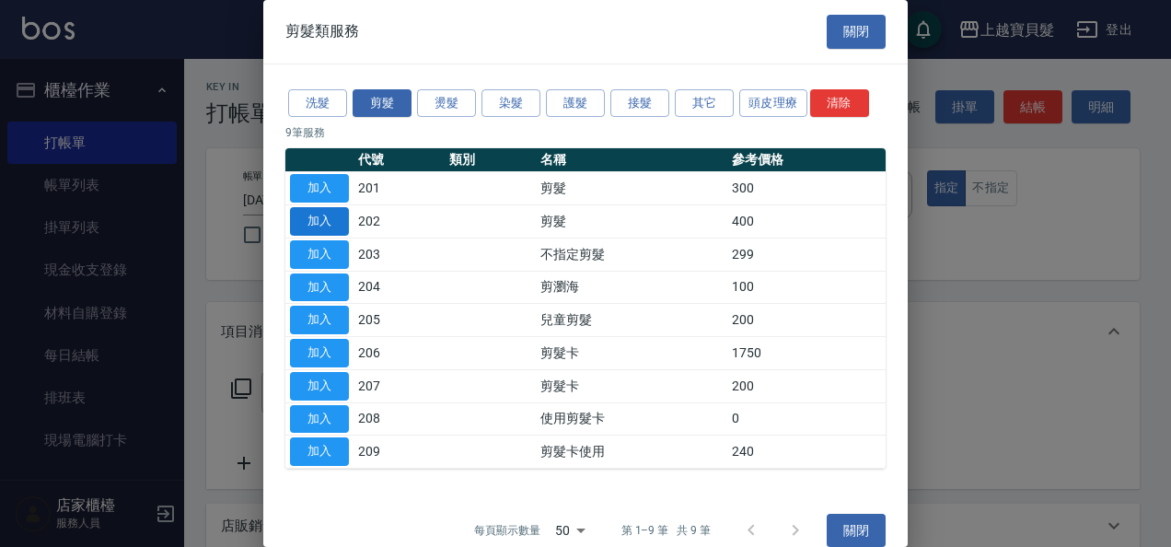
click at [304, 219] on button "加入" at bounding box center [319, 221] width 59 height 29
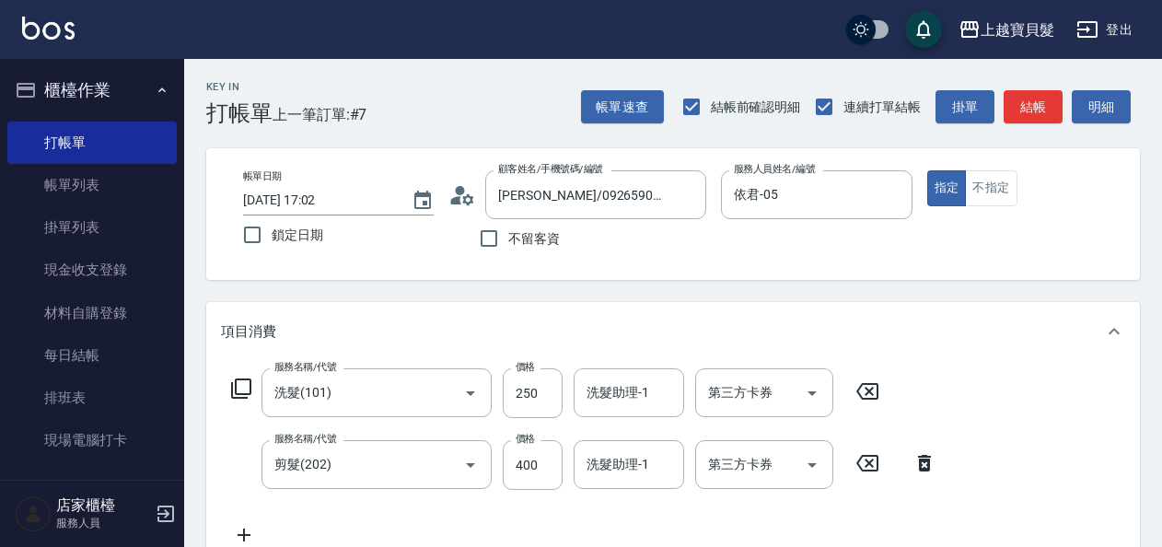
click at [249, 385] on icon at bounding box center [241, 388] width 22 height 22
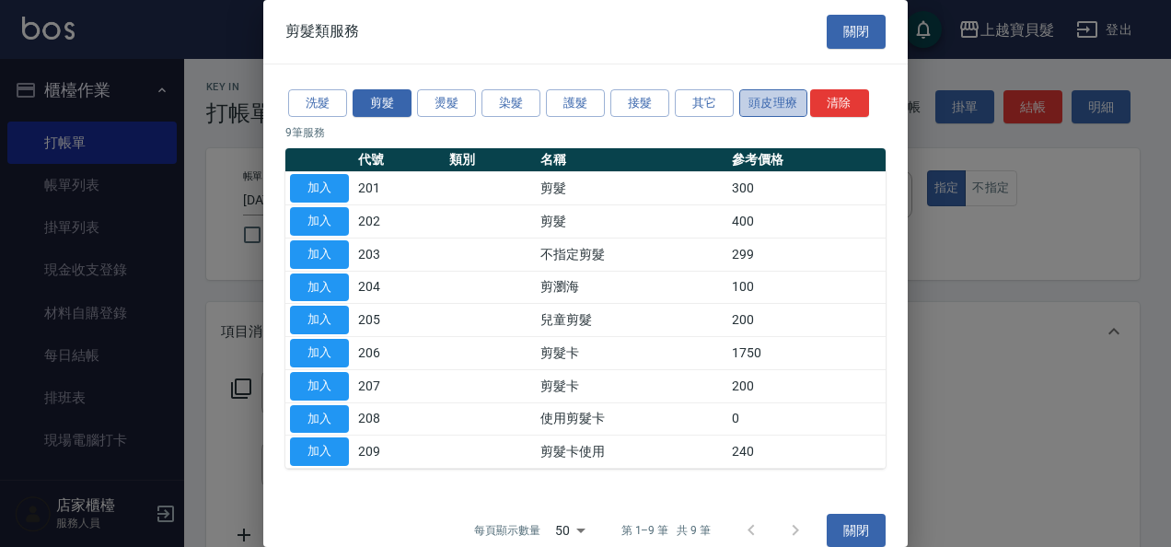
click at [783, 103] on button "頭皮理療" at bounding box center [773, 103] width 68 height 29
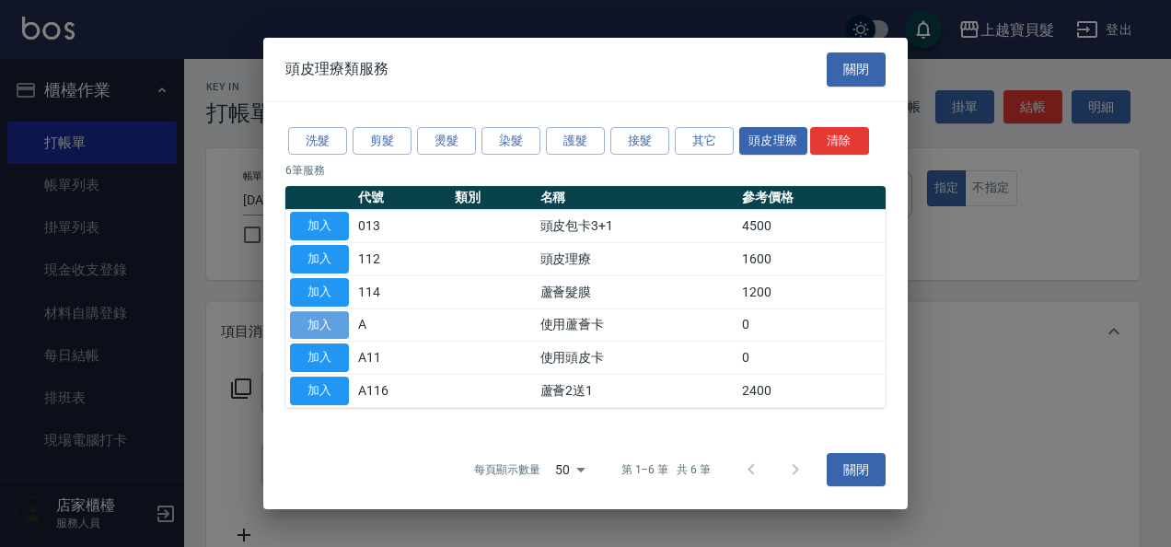
click at [326, 320] on button "加入" at bounding box center [319, 325] width 59 height 29
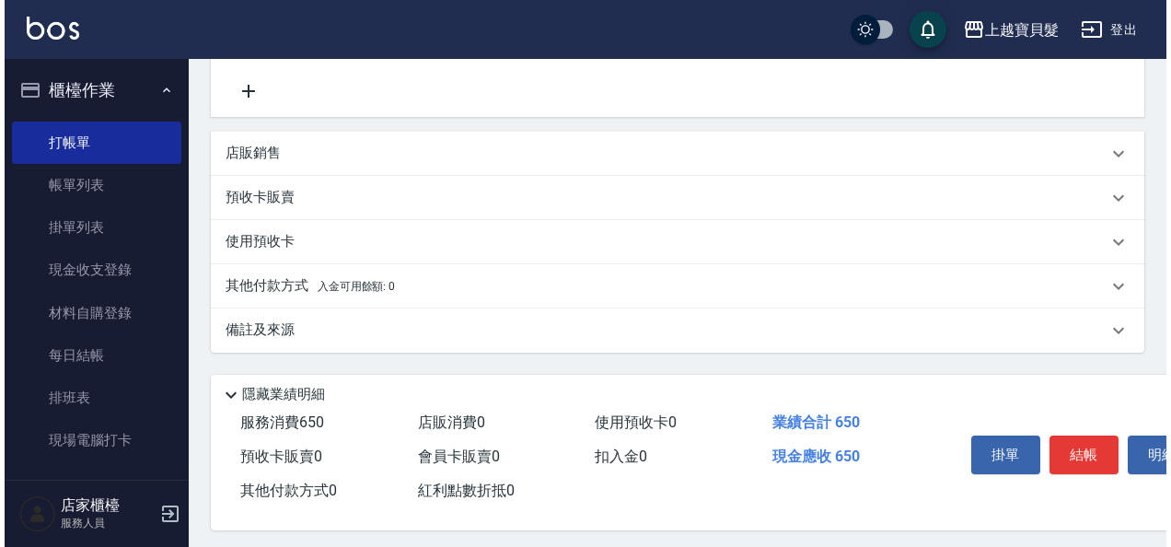
scroll to position [541, 0]
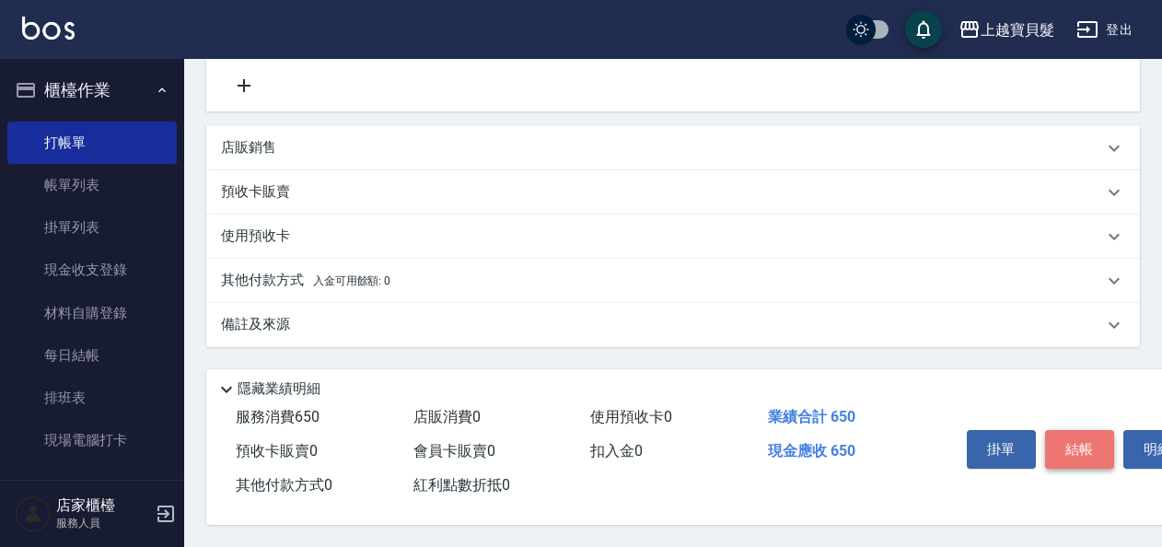
click at [1047, 436] on button "結帳" at bounding box center [1079, 449] width 69 height 39
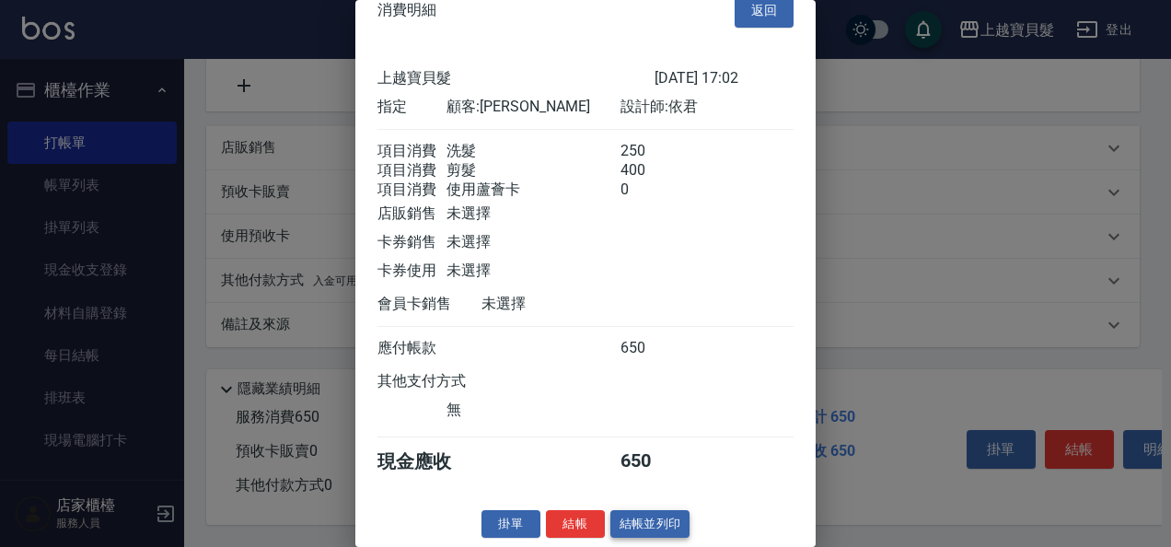
scroll to position [48, 0]
click at [679, 519] on button "結帳並列印" at bounding box center [650, 524] width 80 height 29
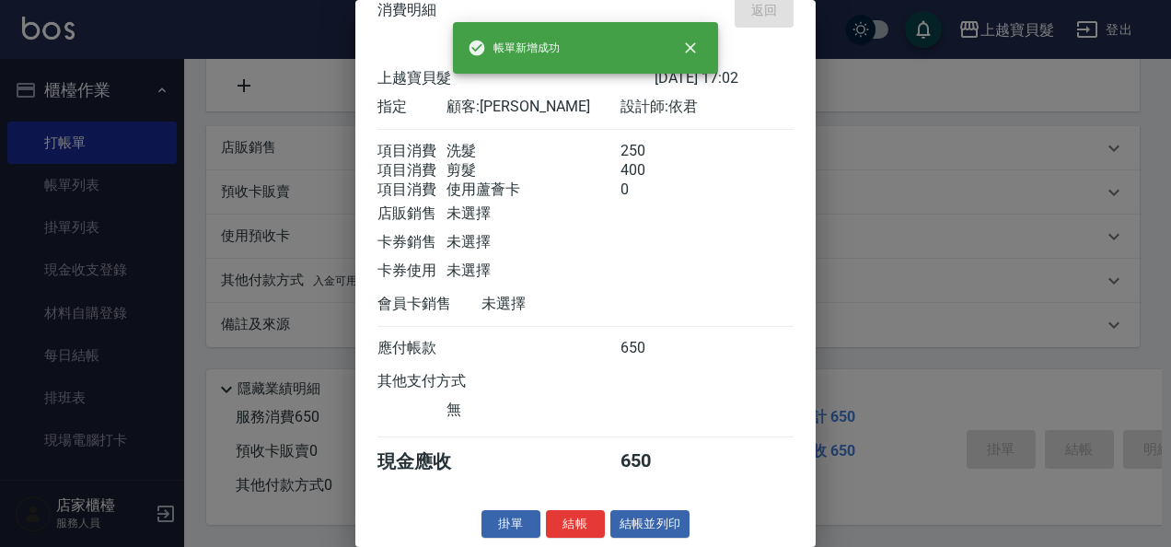
type input "[DATE] 17:03"
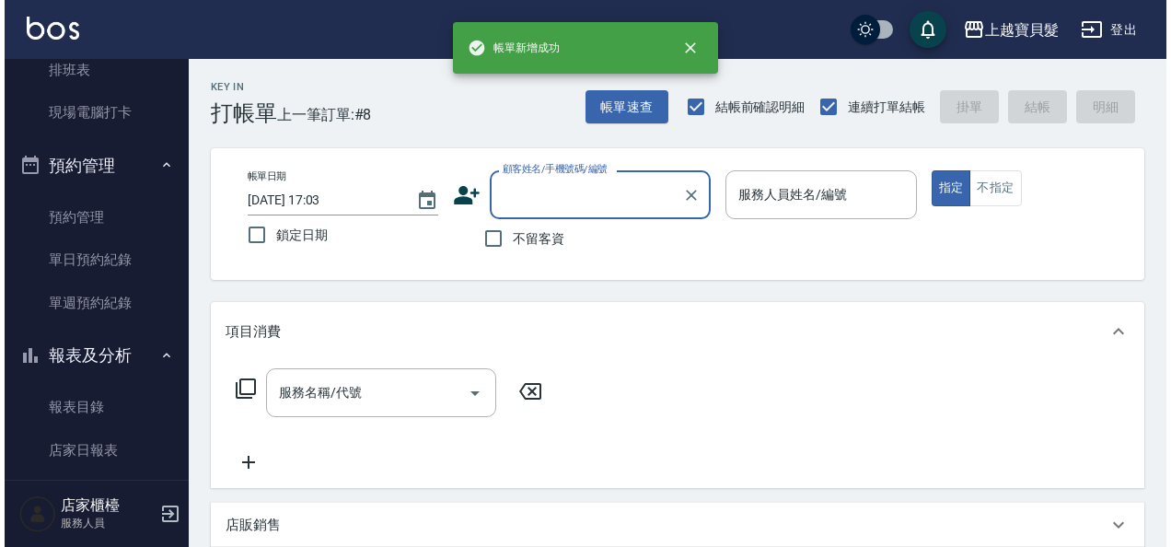
scroll to position [368, 0]
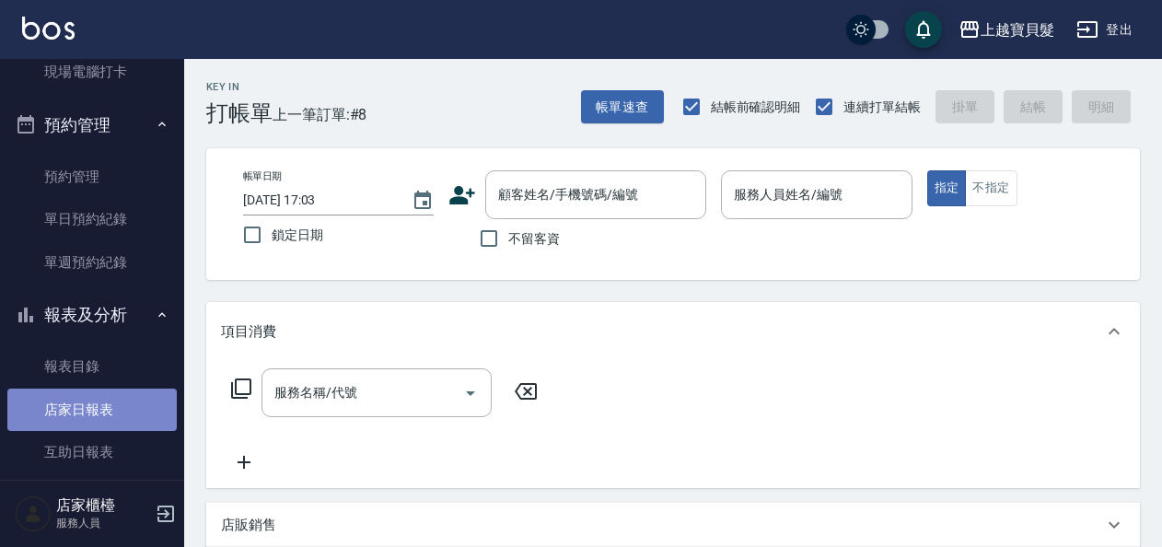
click at [110, 403] on link "店家日報表" at bounding box center [91, 409] width 169 height 42
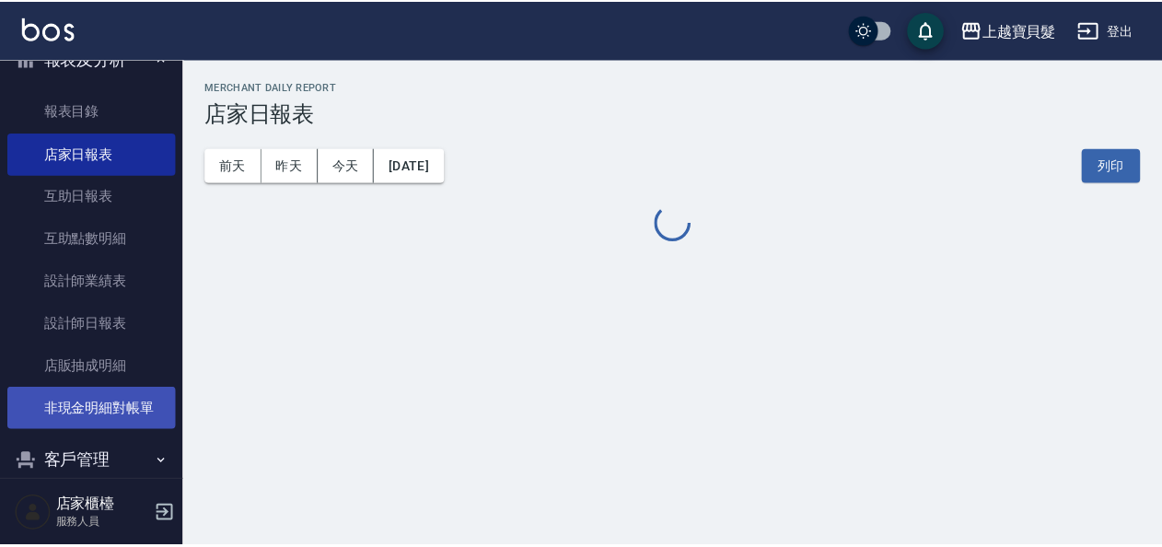
scroll to position [644, 0]
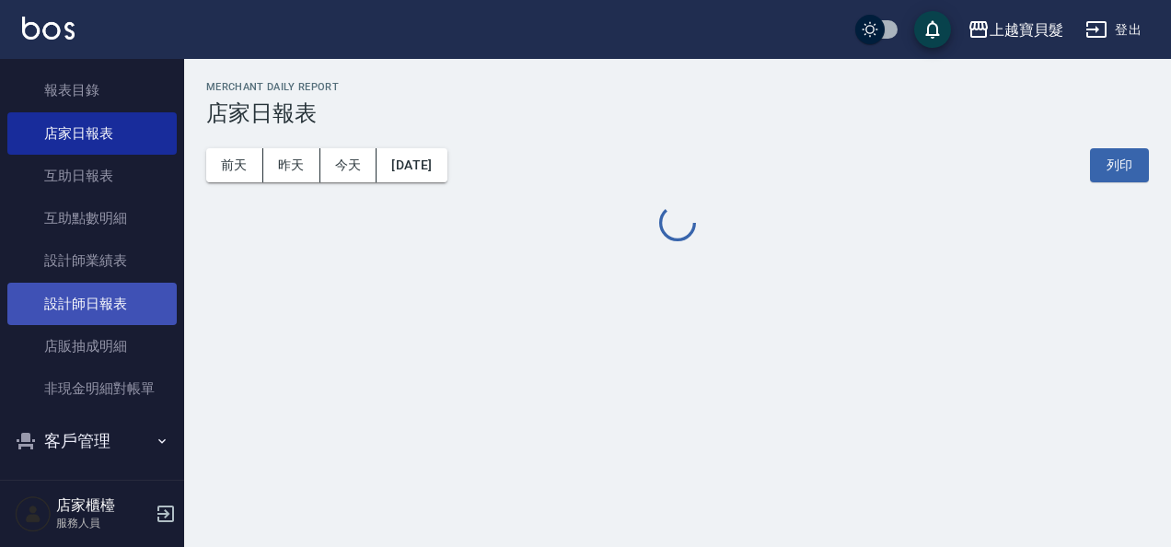
click at [92, 317] on link "設計師日報表" at bounding box center [91, 304] width 169 height 42
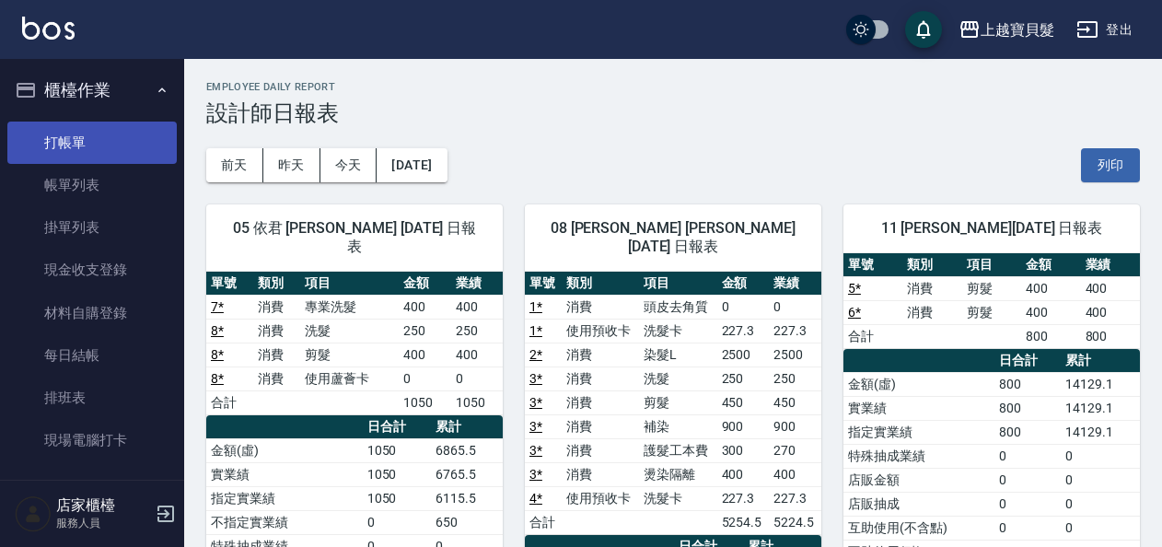
click at [128, 132] on link "打帳單" at bounding box center [91, 142] width 169 height 42
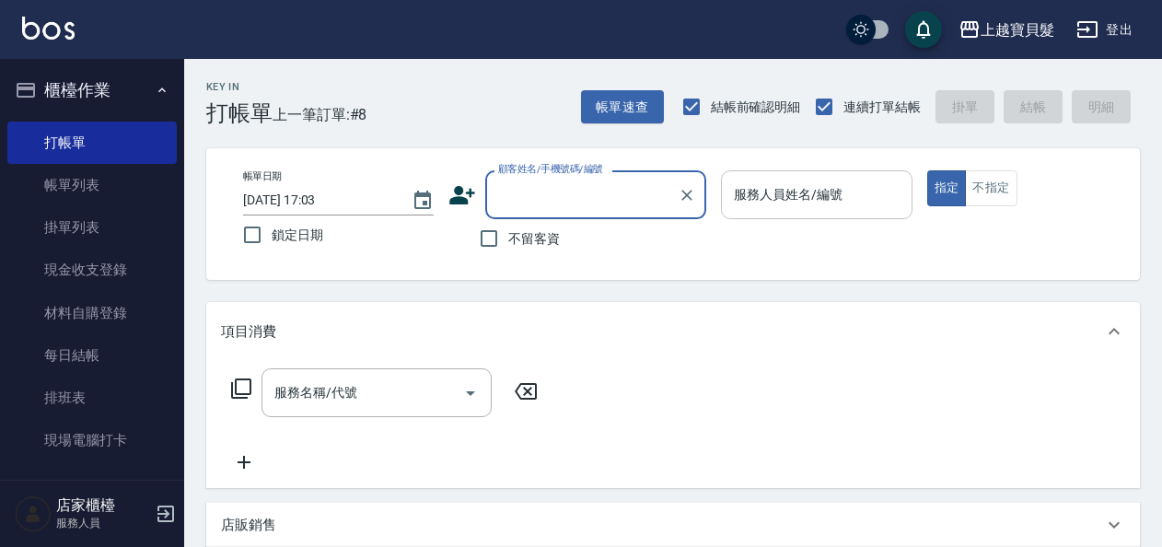
click at [823, 198] on input "服務人員姓名/編號" at bounding box center [816, 195] width 174 height 32
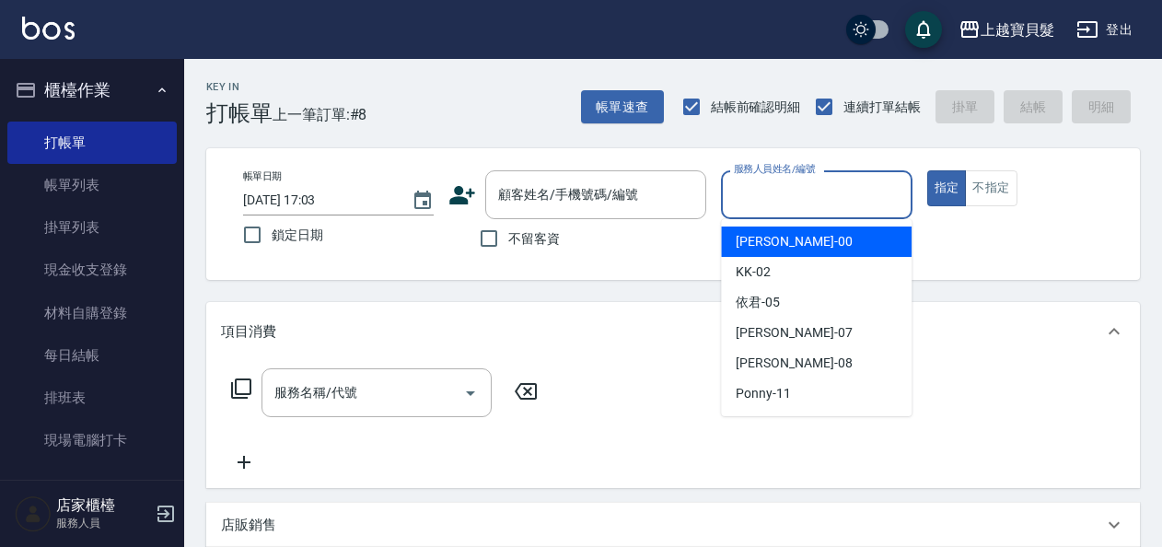
drag, startPoint x: 815, startPoint y: 234, endPoint x: 642, endPoint y: 330, distance: 197.0
click at [804, 237] on div "小華 -00" at bounding box center [816, 241] width 191 height 30
type input "小華-00"
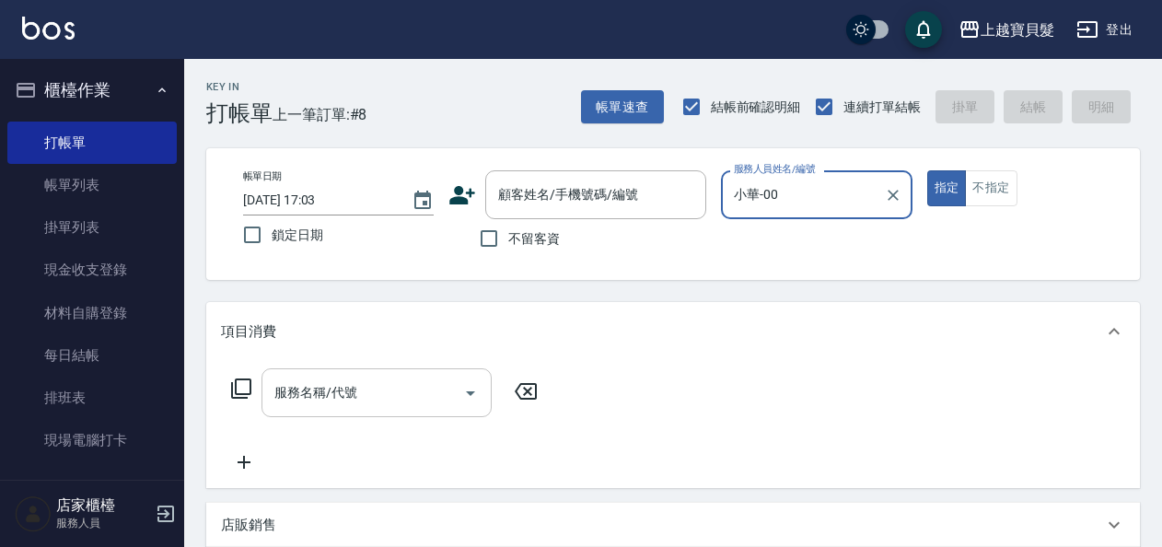
click at [331, 399] on input "服務名稱/代號" at bounding box center [363, 392] width 186 height 32
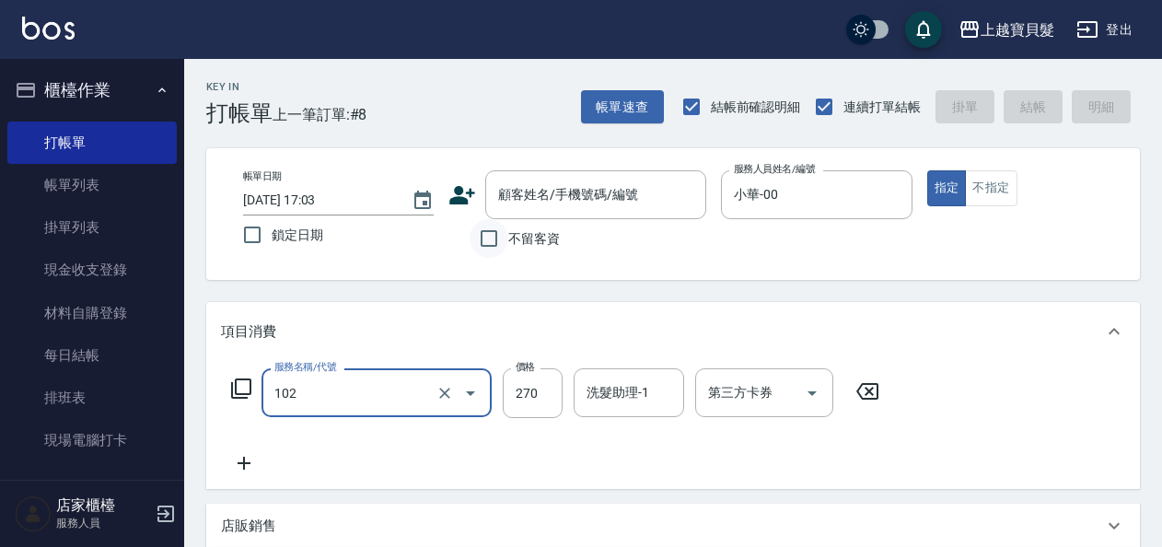
type input "洗+潤絲(102)"
click at [495, 245] on input "不留客資" at bounding box center [488, 238] width 39 height 39
checkbox input "true"
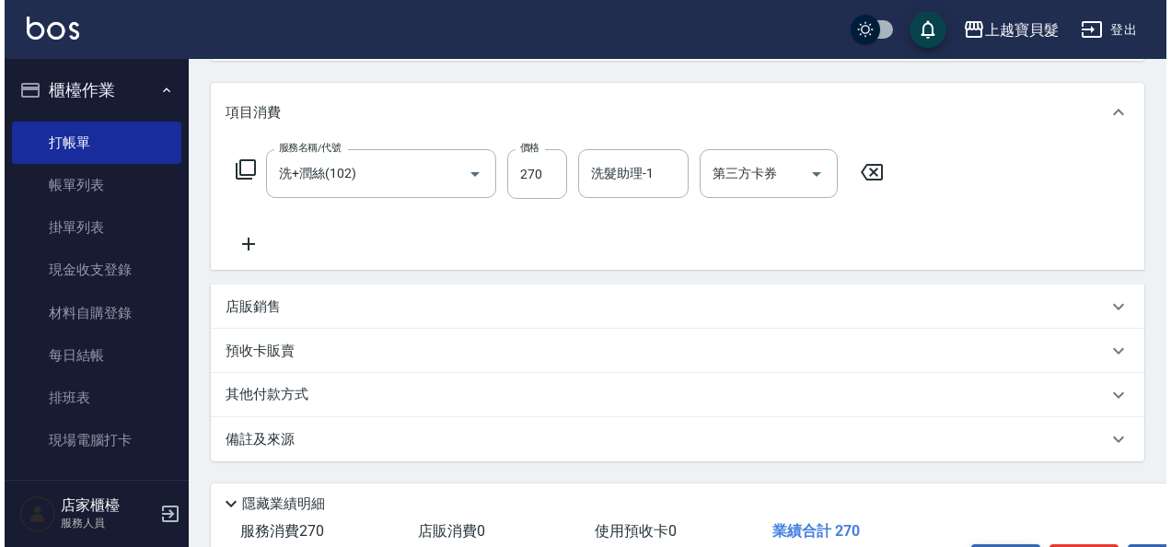
scroll to position [340, 0]
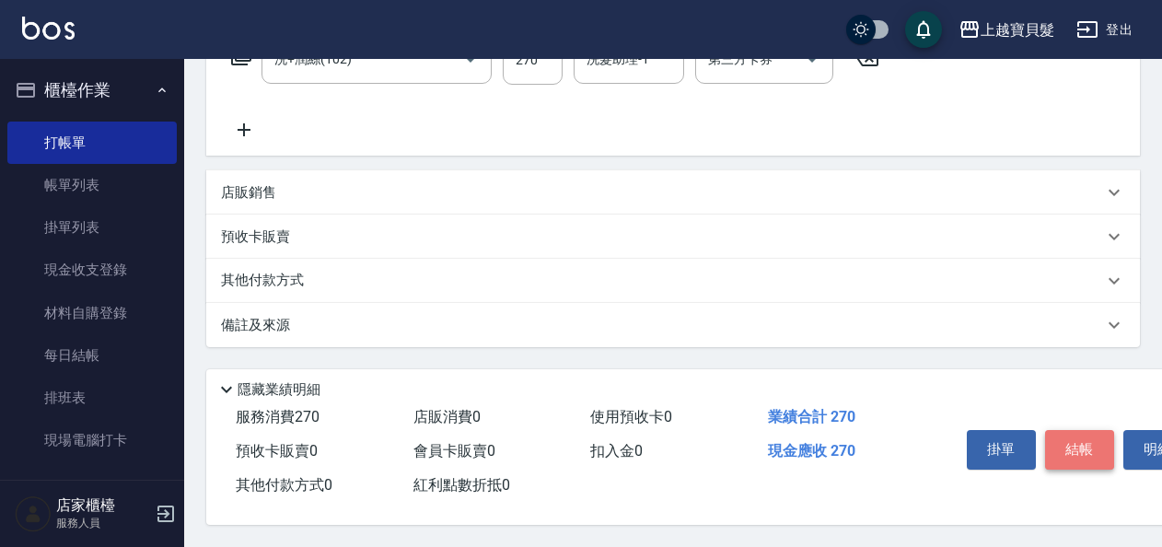
click at [1084, 442] on button "結帳" at bounding box center [1079, 449] width 69 height 39
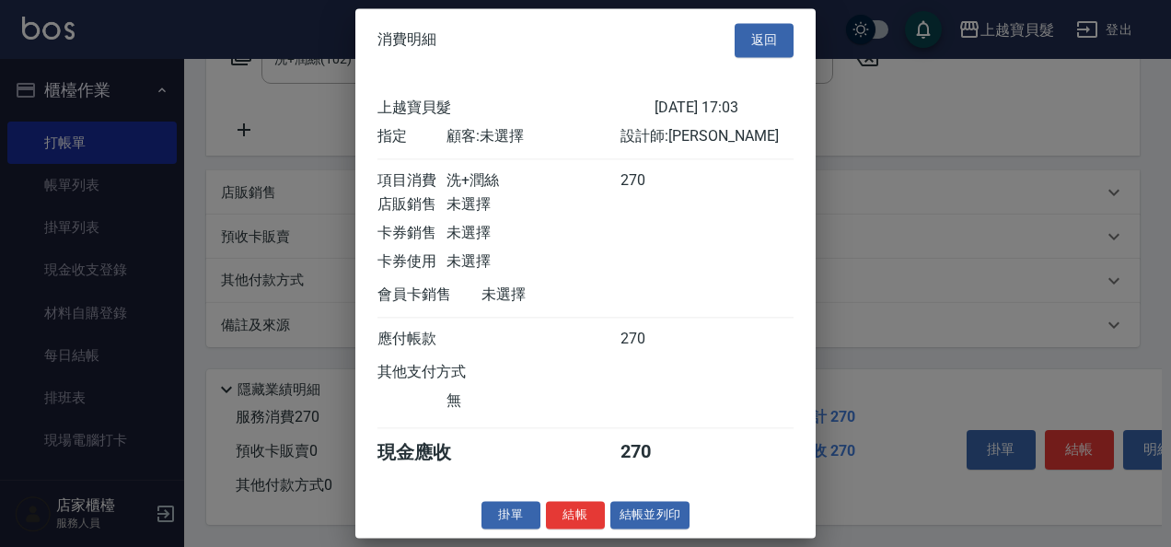
scroll to position [5, 0]
drag, startPoint x: 655, startPoint y: 524, endPoint x: 762, endPoint y: 463, distance: 122.8
click at [655, 523] on button "結帳並列印" at bounding box center [650, 515] width 80 height 29
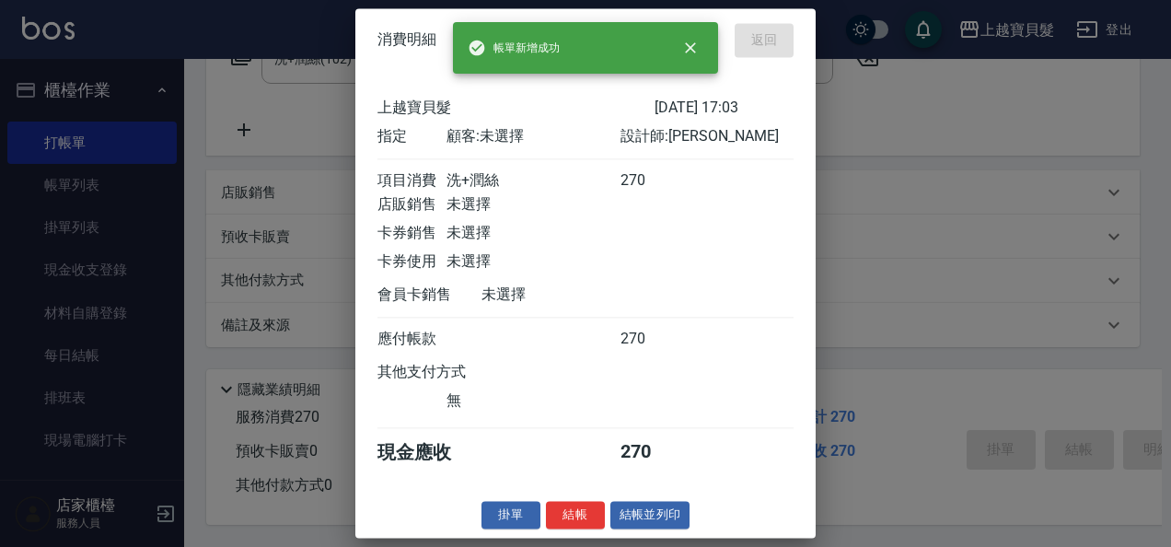
type input "[DATE] 17:04"
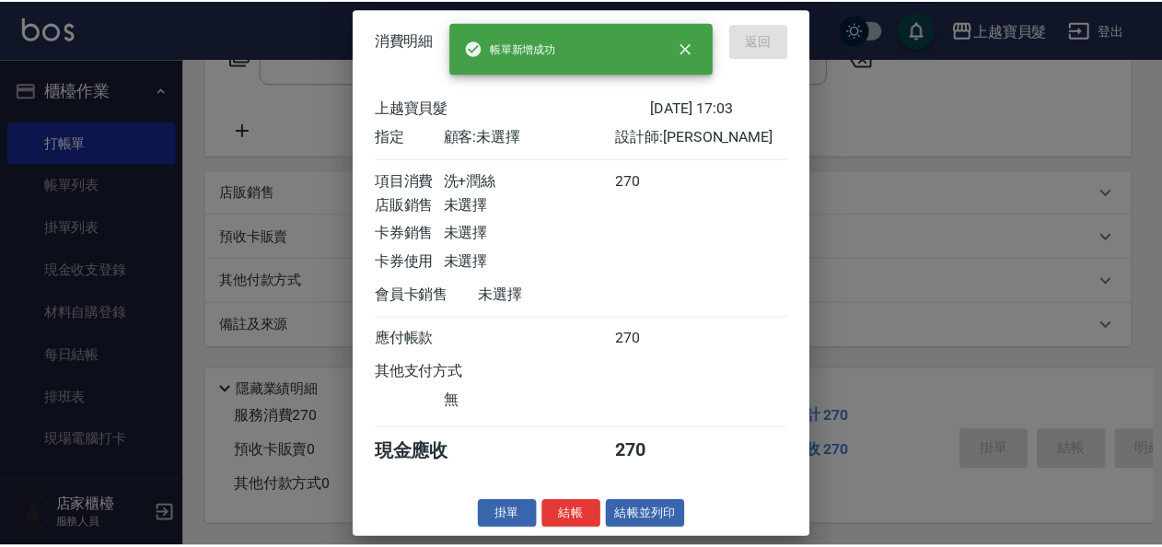
scroll to position [0, 0]
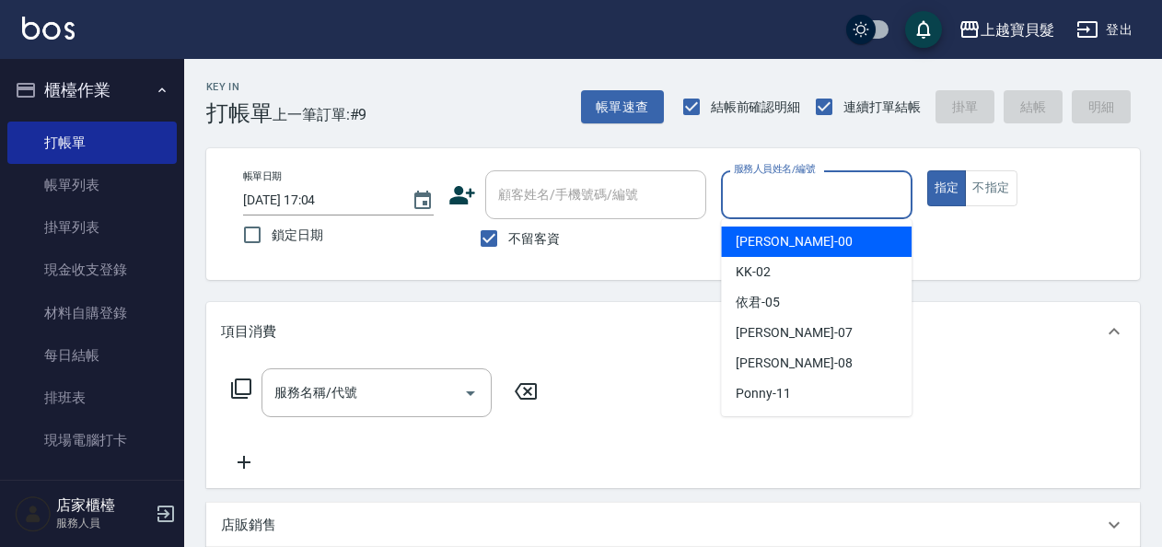
click at [755, 192] on input "服務人員姓名/編號" at bounding box center [816, 195] width 174 height 32
drag, startPoint x: 754, startPoint y: 236, endPoint x: 760, endPoint y: 244, distance: 10.5
click at [755, 237] on span "小華 -00" at bounding box center [793, 241] width 116 height 19
type input "小華-00"
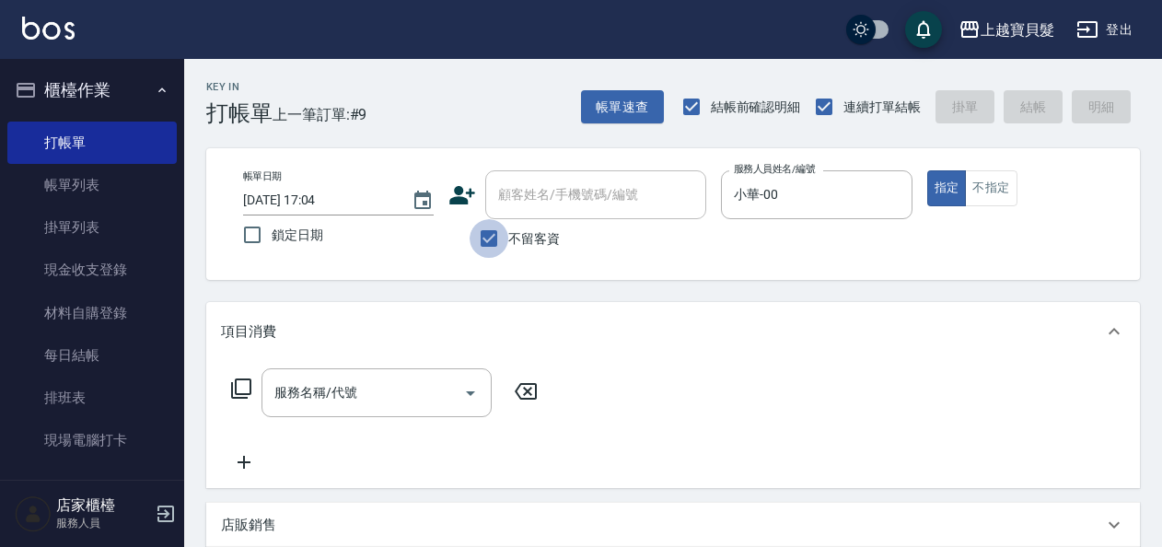
click at [490, 232] on input "不留客資" at bounding box center [488, 238] width 39 height 39
checkbox input "false"
click at [528, 209] on input "顧客姓名/手機號碼/編號" at bounding box center [581, 195] width 177 height 32
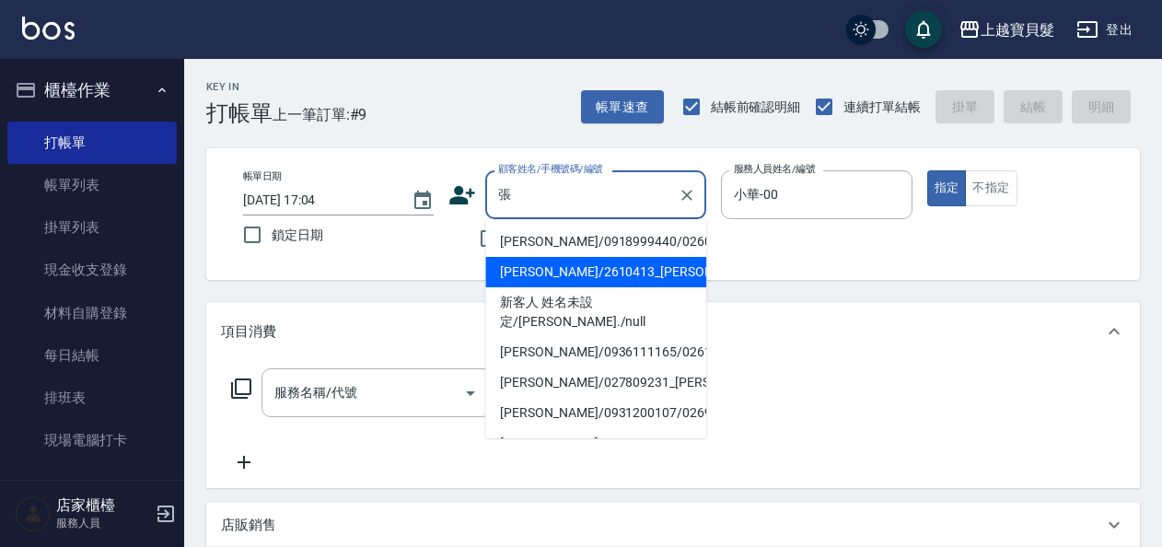
click at [563, 278] on li "[PERSON_NAME]/2610413_[PERSON_NAME]/2610413" at bounding box center [595, 272] width 221 height 30
type input "[PERSON_NAME]/2610413_[PERSON_NAME]/2610413"
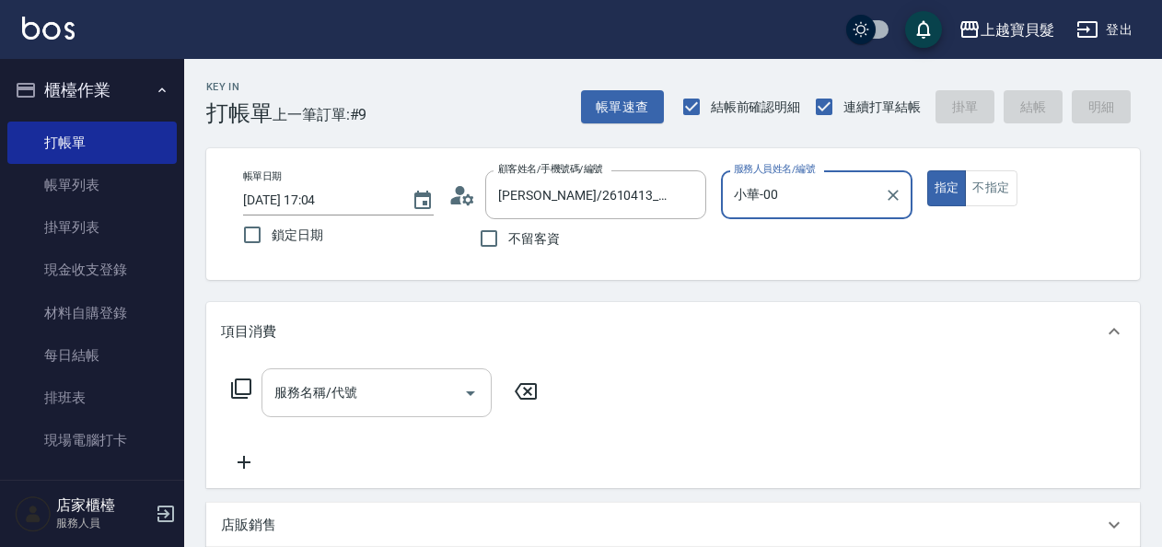
click at [300, 399] on input "服務名稱/代號" at bounding box center [363, 392] width 186 height 32
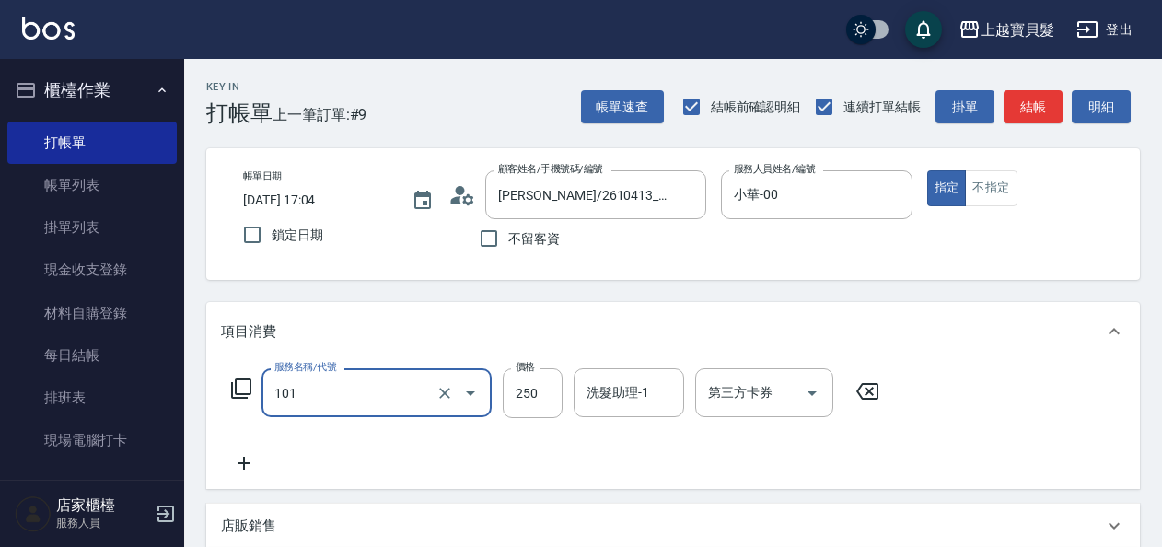
type input "洗髮(101)"
click at [250, 464] on icon at bounding box center [244, 463] width 46 height 22
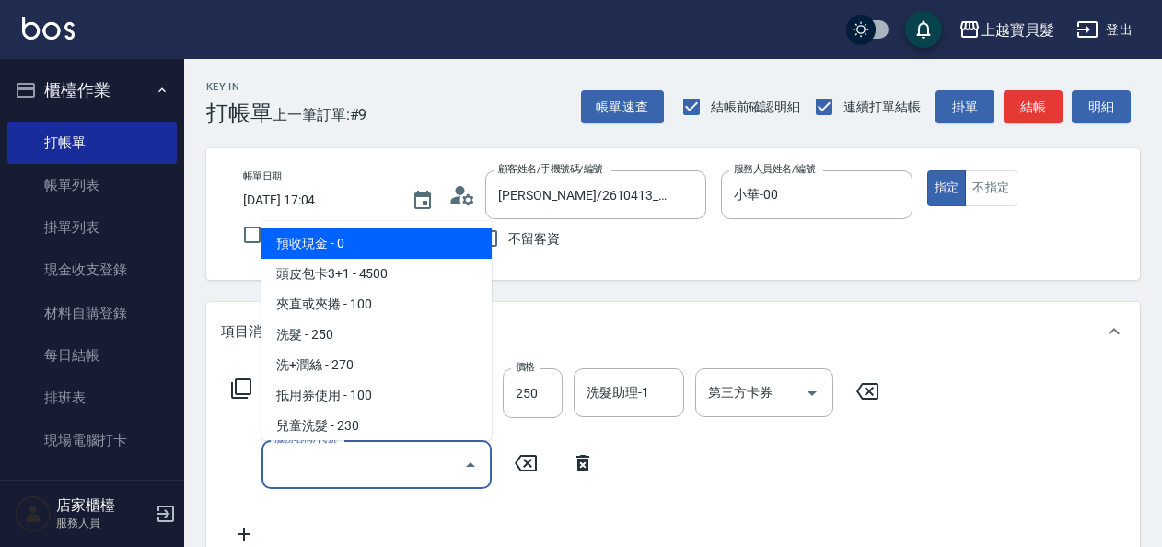
click at [291, 464] on input "服務名稱/代號" at bounding box center [363, 464] width 186 height 32
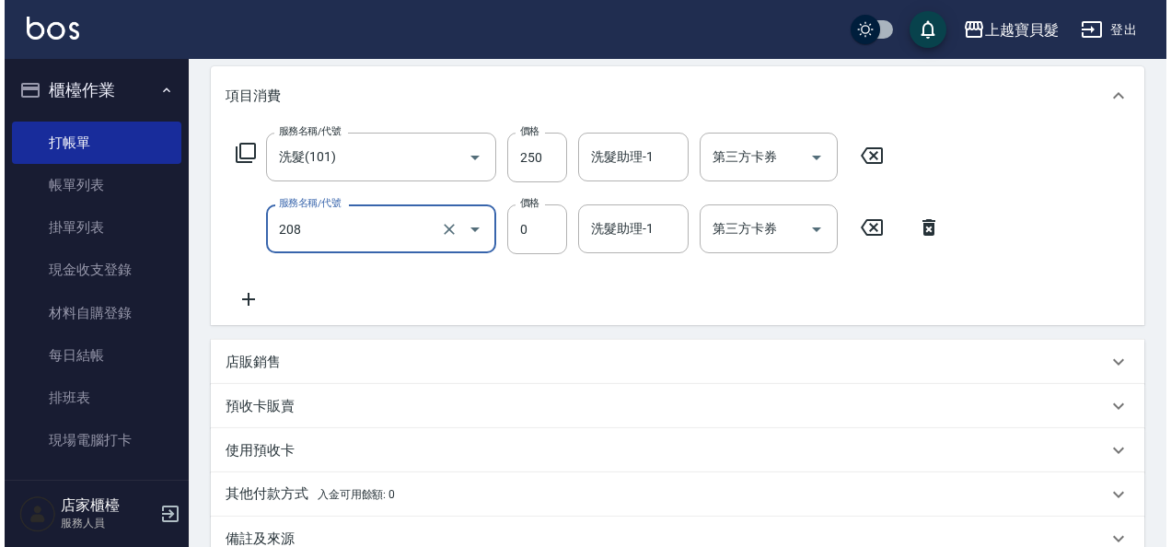
scroll to position [456, 0]
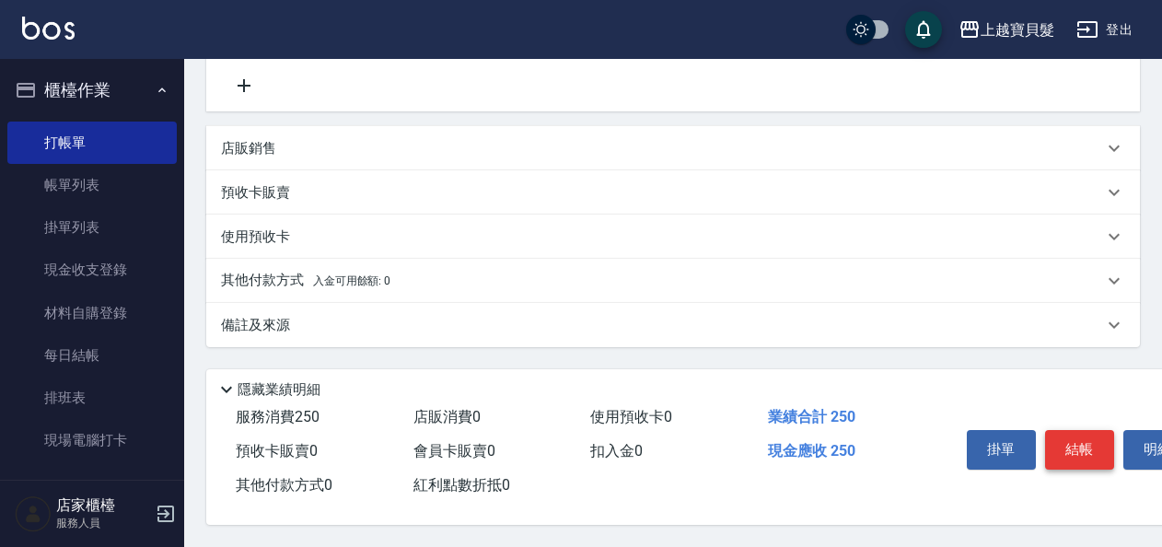
type input "使用剪髮卡(208)"
click at [1081, 433] on button "結帳" at bounding box center [1079, 449] width 69 height 39
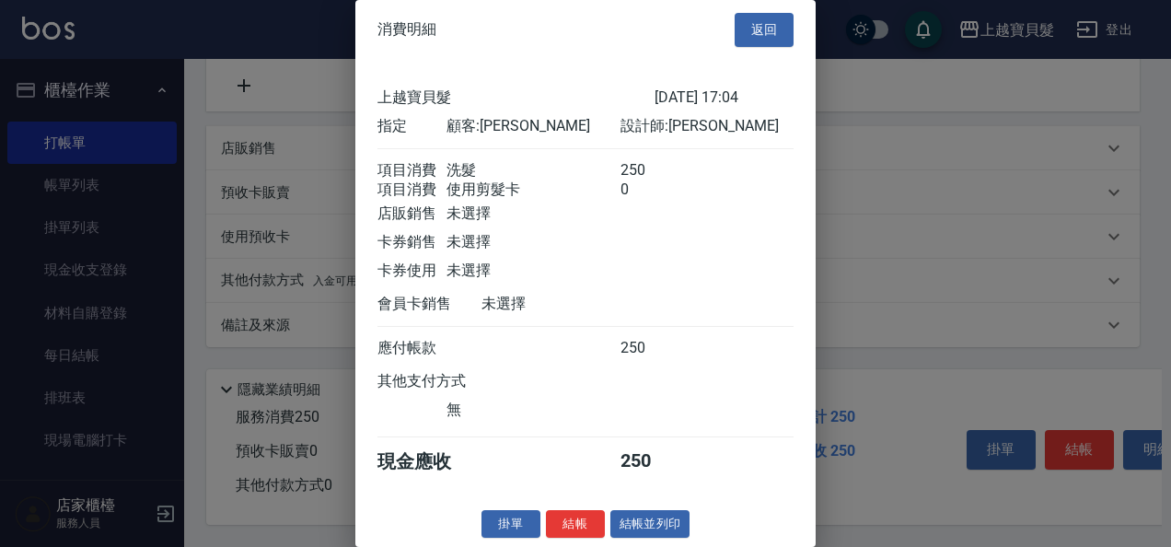
scroll to position [26, 0]
click at [656, 516] on button "結帳並列印" at bounding box center [650, 524] width 80 height 29
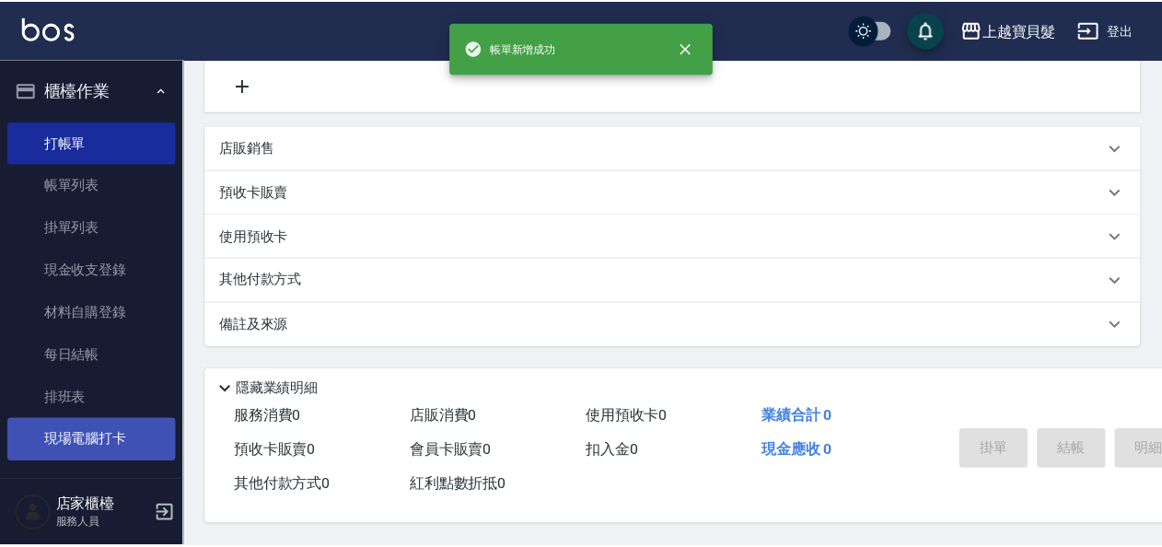
scroll to position [0, 0]
